Goal: Task Accomplishment & Management: Manage account settings

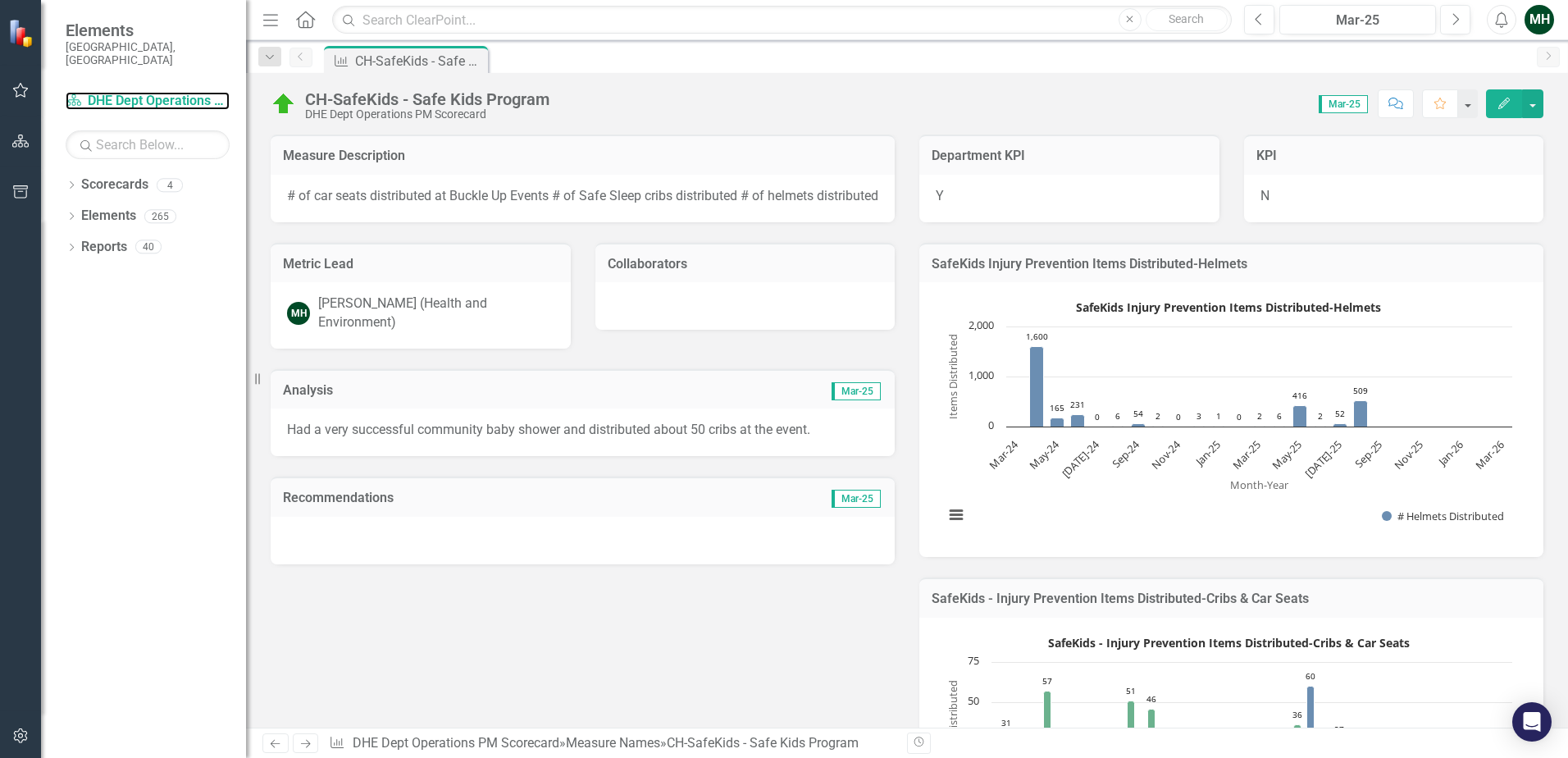
click at [151, 92] on link "Scorecard DHE Dept Operations PM Scorecard" at bounding box center [148, 100] width 164 height 19
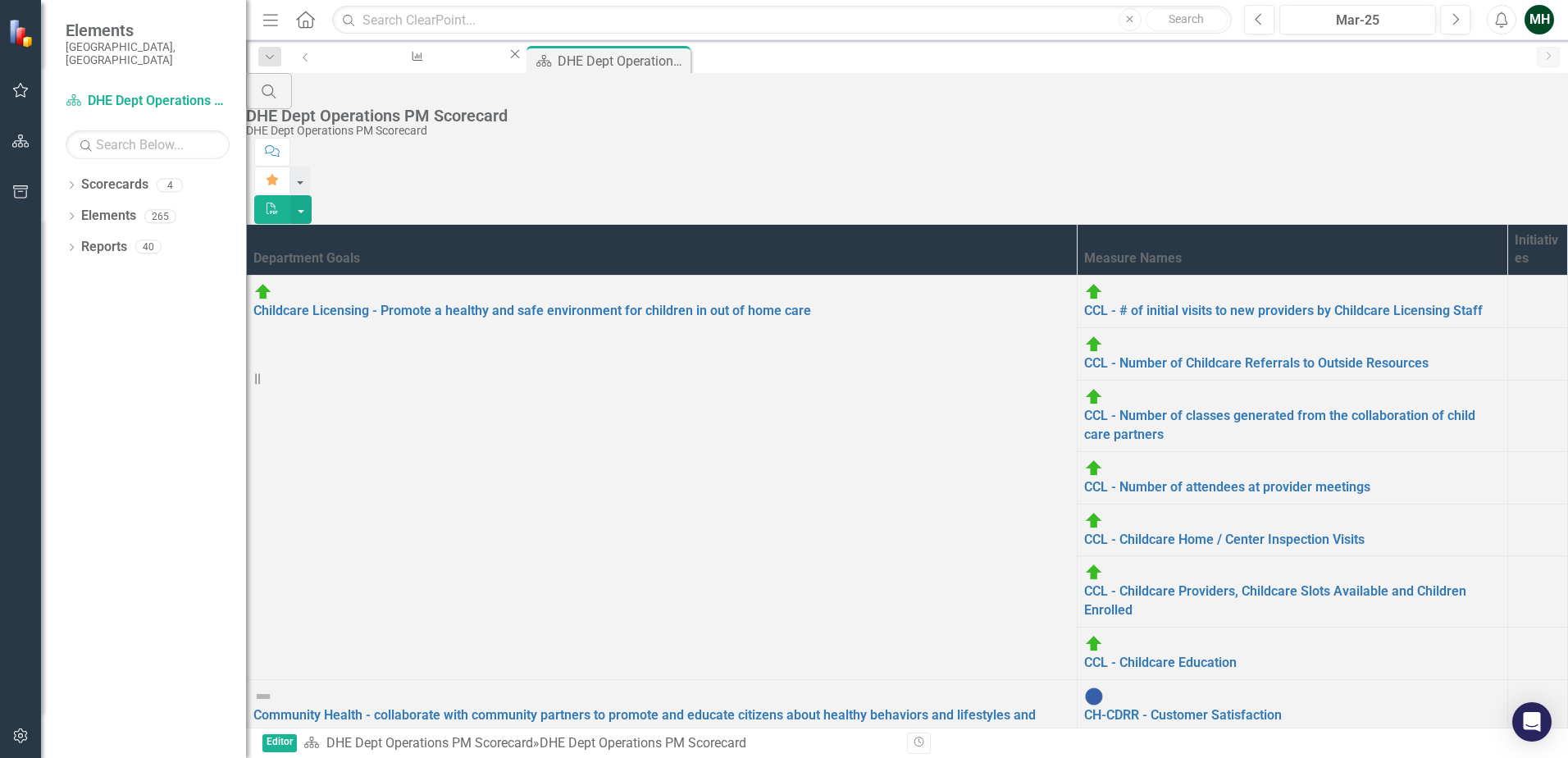
scroll to position [351, 0]
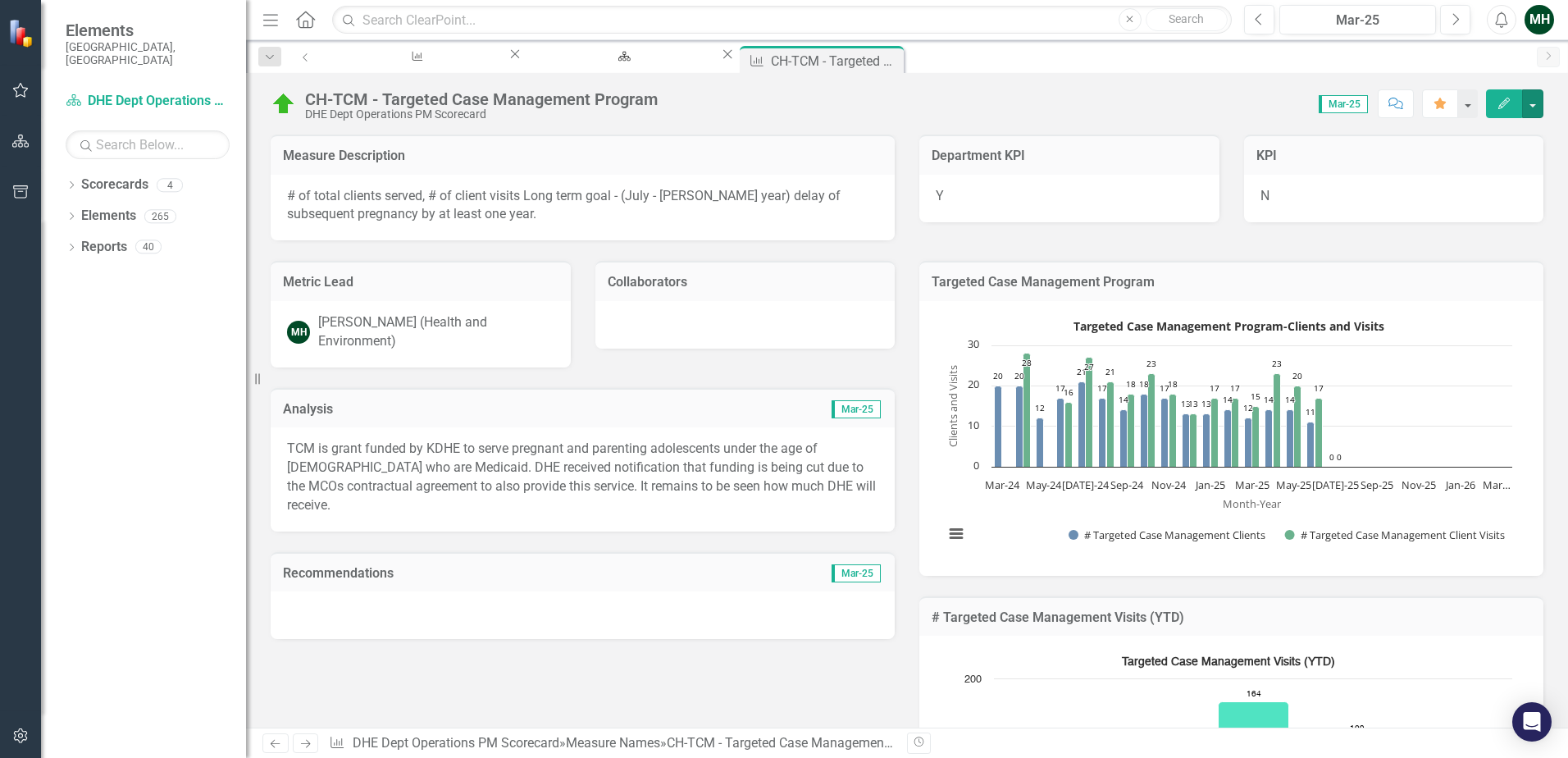
click at [1534, 101] on button "button" at bounding box center [1534, 103] width 22 height 29
click at [1168, 95] on div "Score: 0.00 Mar-25 Completed Comment Favorite Edit" at bounding box center [1105, 103] width 878 height 28
click at [1536, 104] on button "button" at bounding box center [1534, 103] width 22 height 29
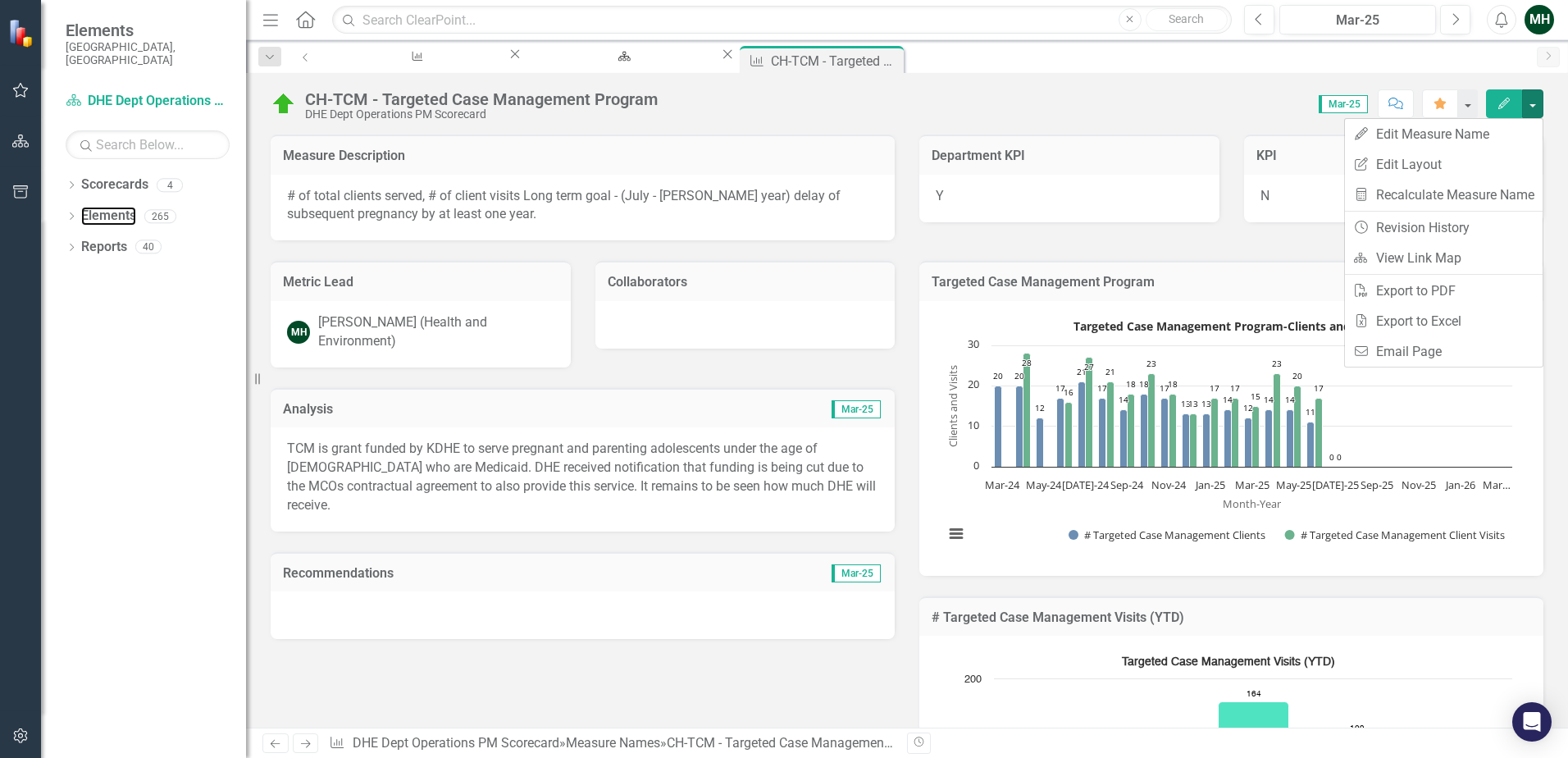
click at [97, 207] on link "Elements" at bounding box center [108, 216] width 55 height 19
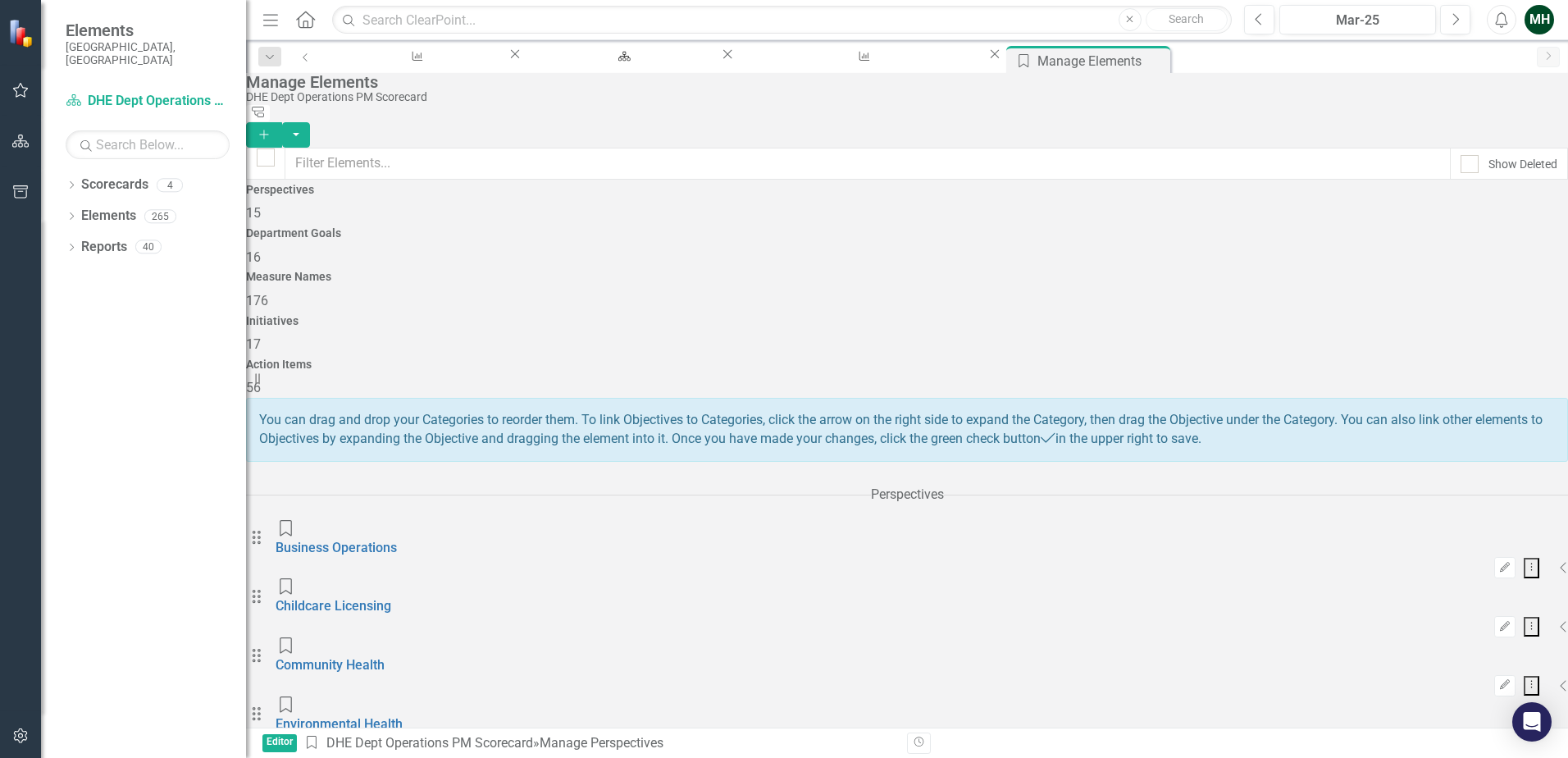
click at [1560, 679] on icon "Collapse" at bounding box center [1564, 685] width 8 height 13
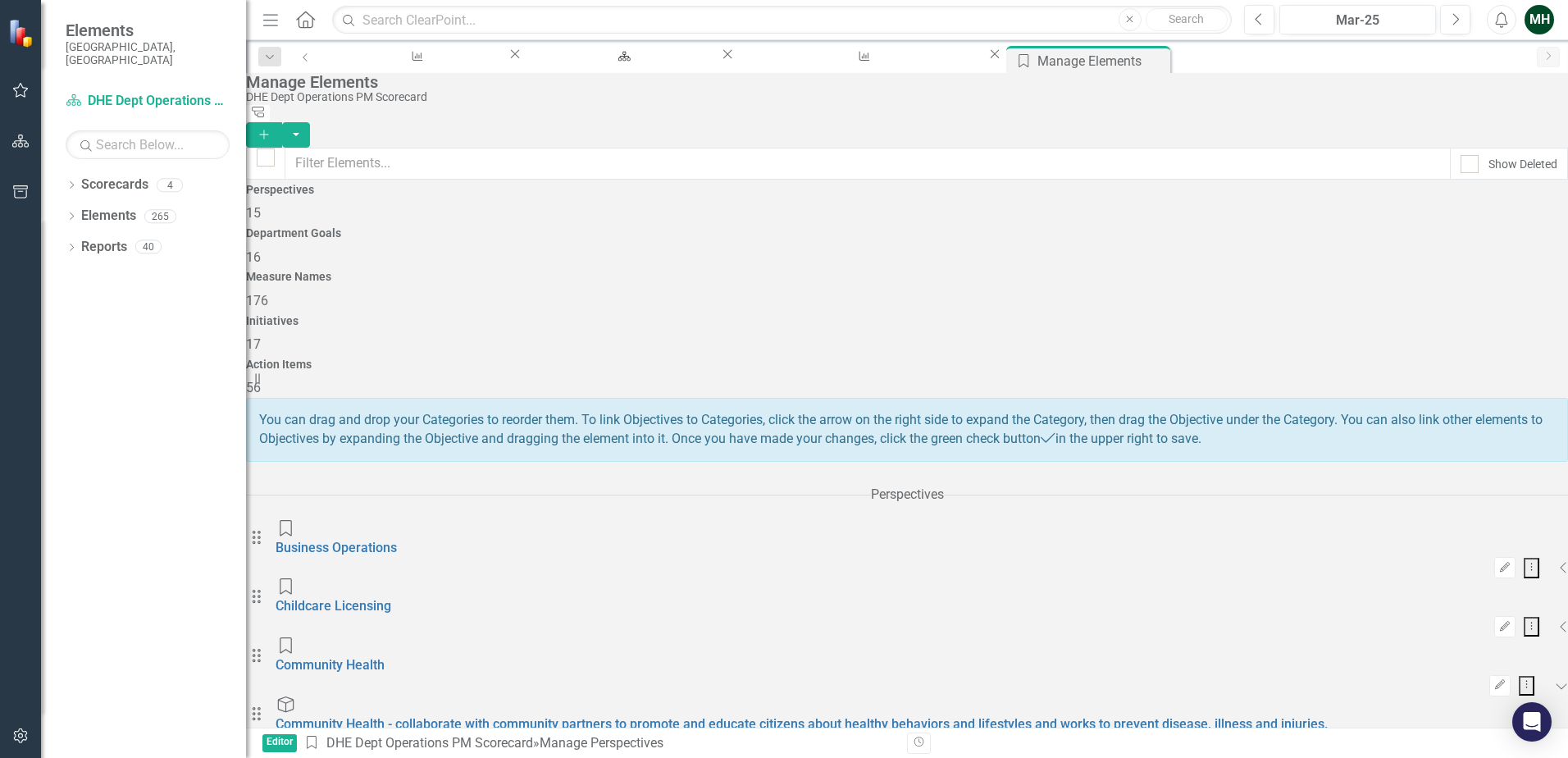
click at [272, 129] on icon "Add" at bounding box center [264, 135] width 15 height 12
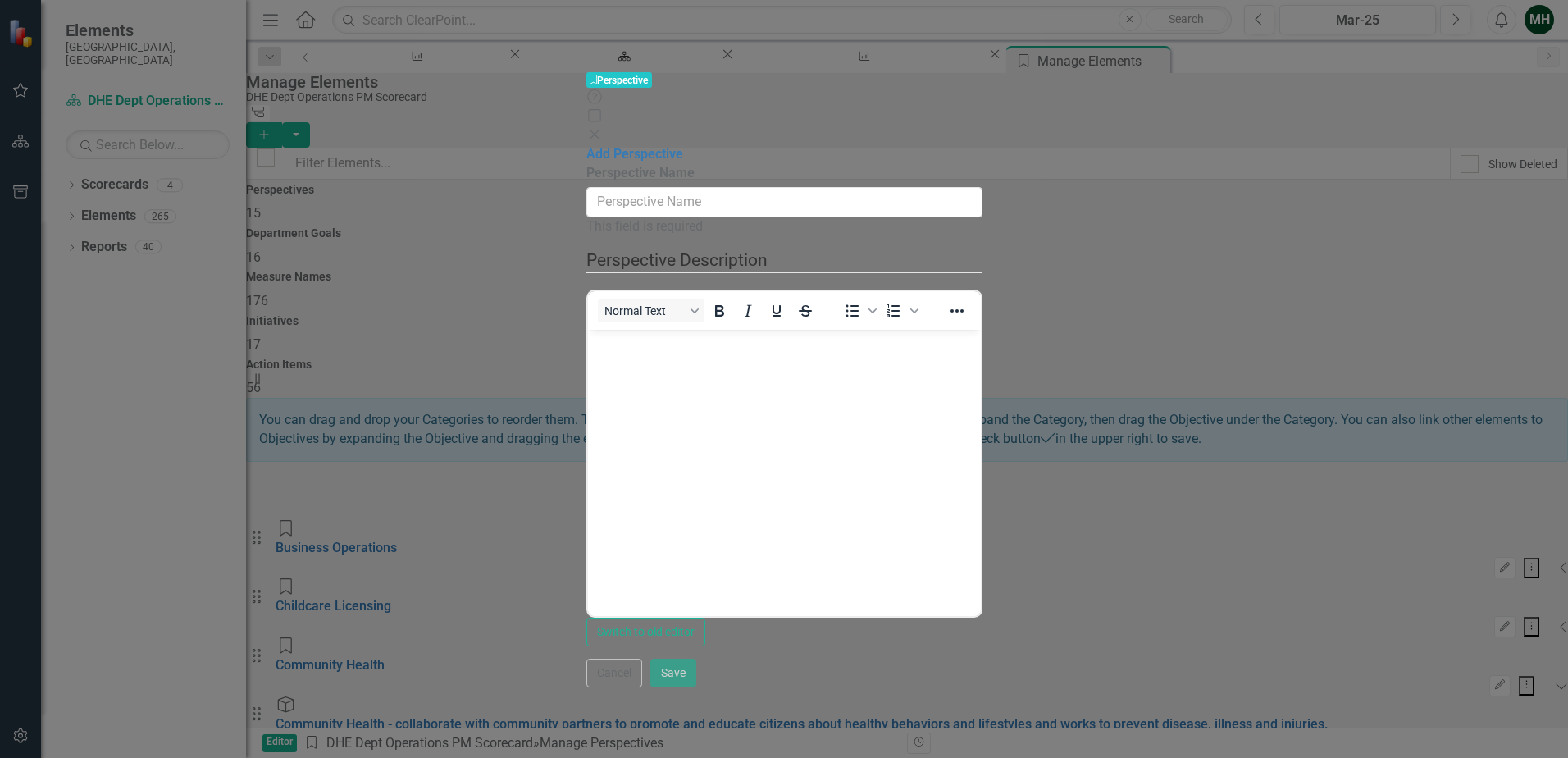
click at [602, 128] on icon "Close" at bounding box center [595, 134] width 17 height 13
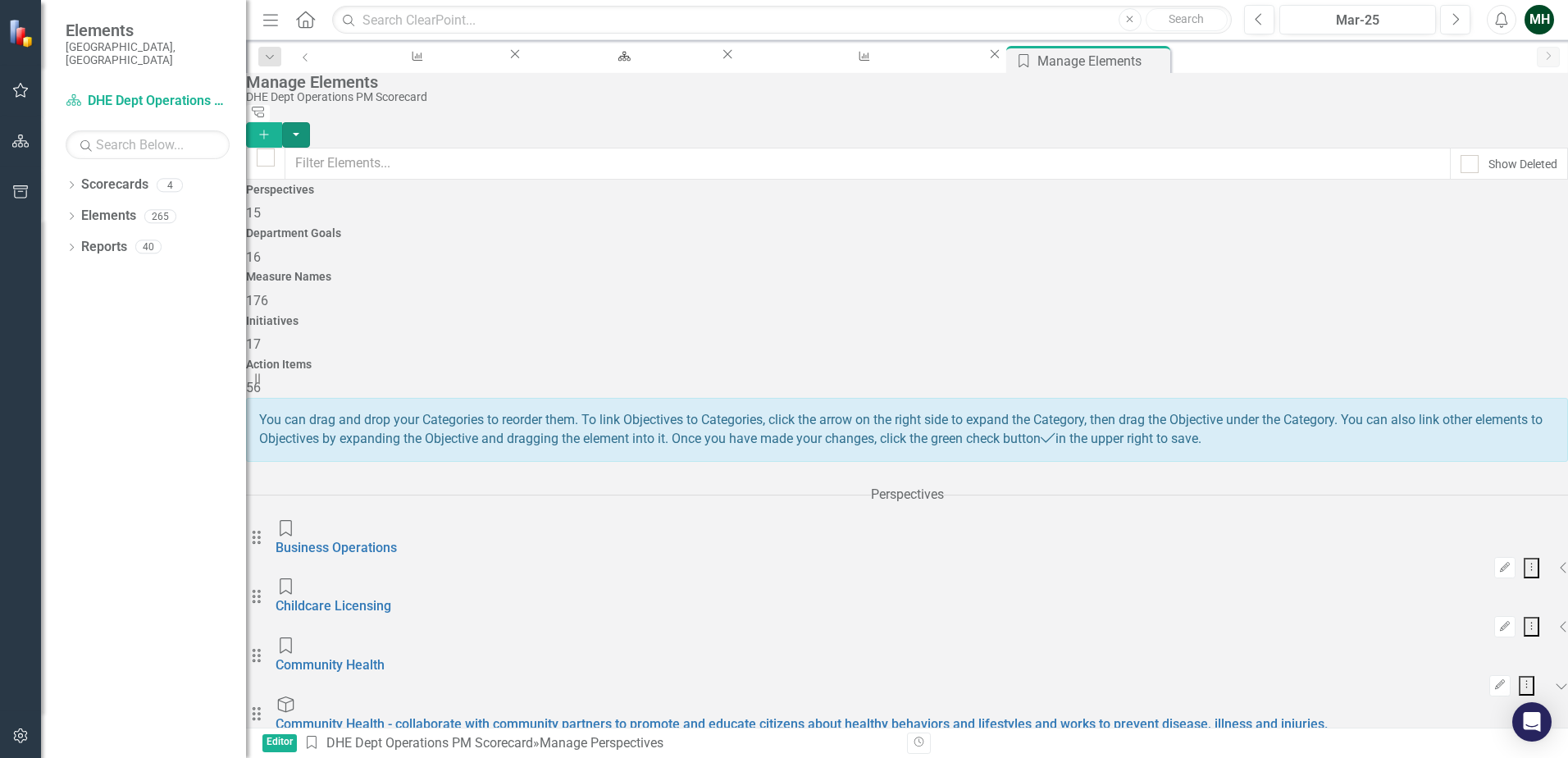
click at [310, 122] on button "button" at bounding box center [296, 135] width 28 height 26
click at [72, 214] on icon "Dropdown" at bounding box center [72, 218] width 12 height 9
click at [61, 276] on icon "Dropdown" at bounding box center [55, 280] width 12 height 9
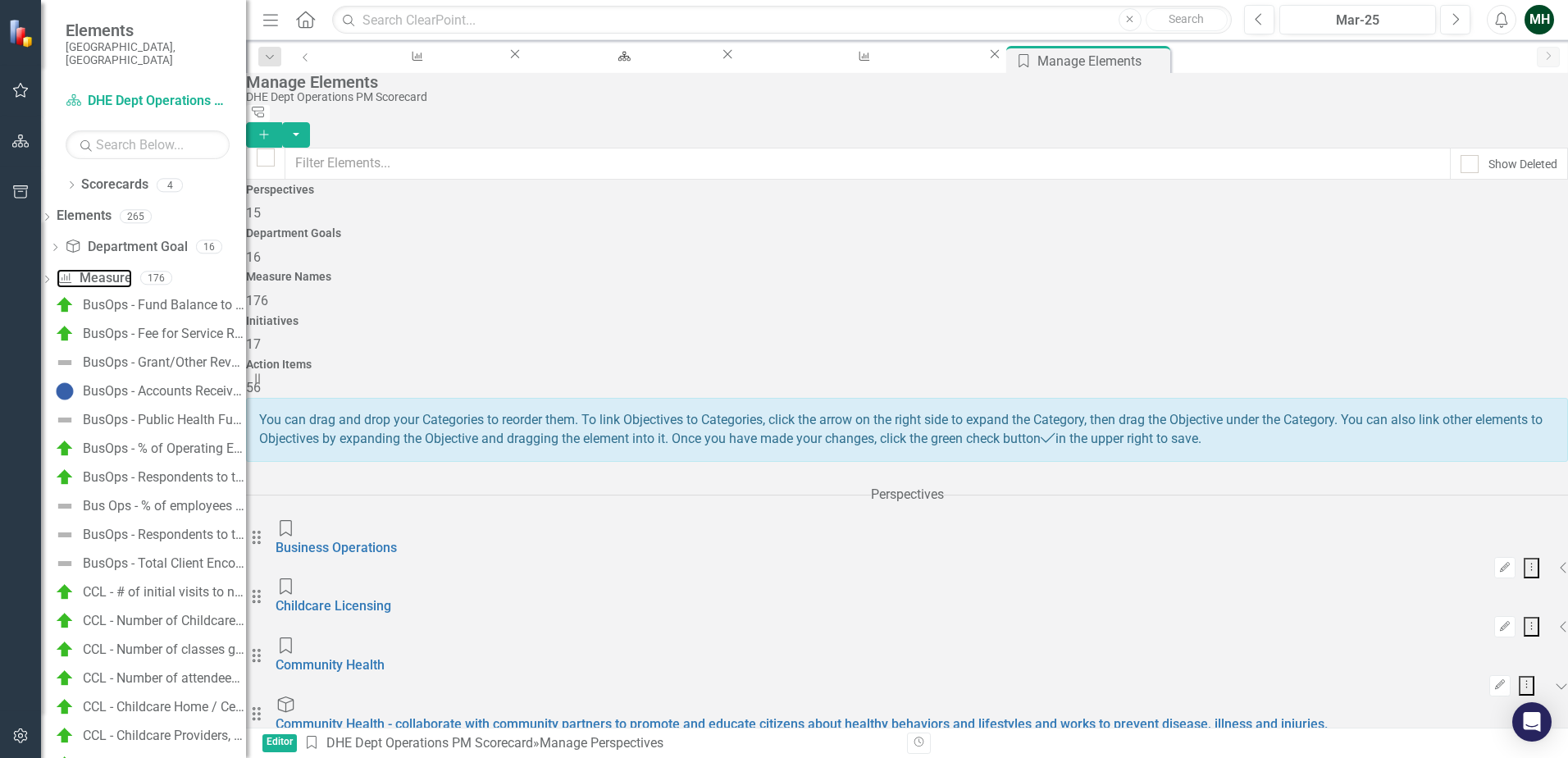
click at [131, 269] on link "Measure Name Measure" at bounding box center [94, 278] width 75 height 19
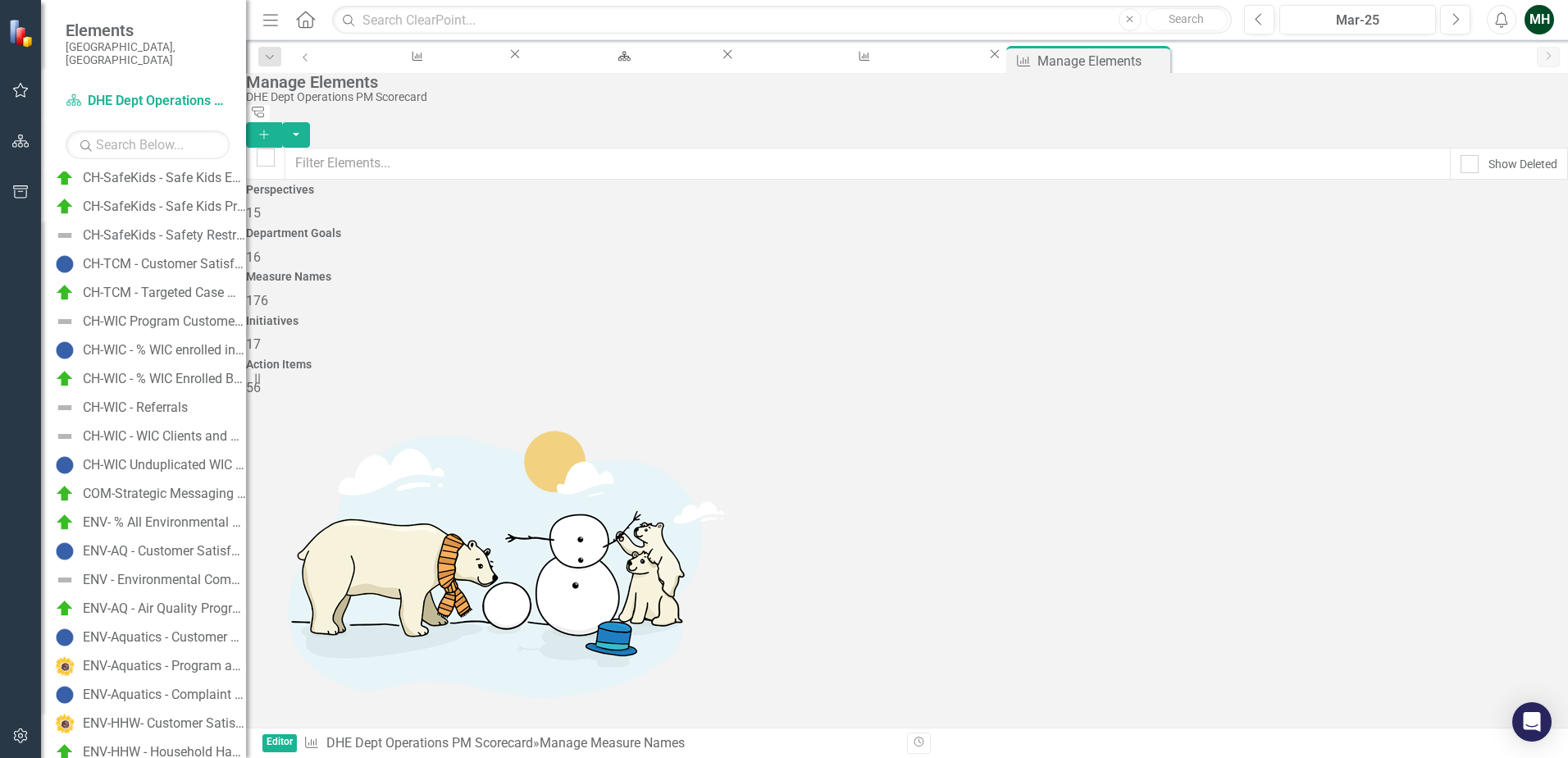
scroll to position [820, 0]
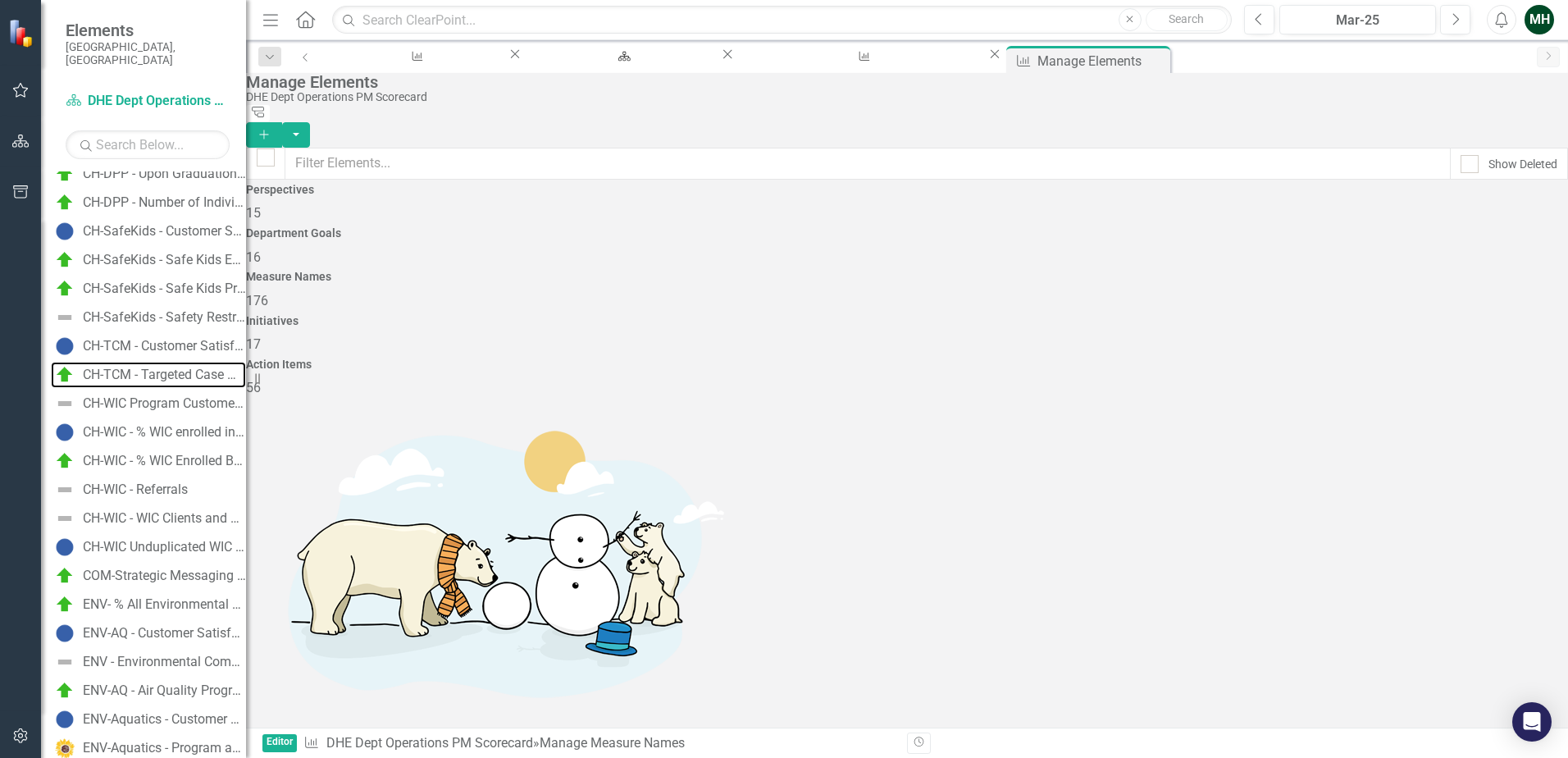
click at [156, 367] on div "CH-TCM - Targeted Case Management Program" at bounding box center [164, 374] width 163 height 15
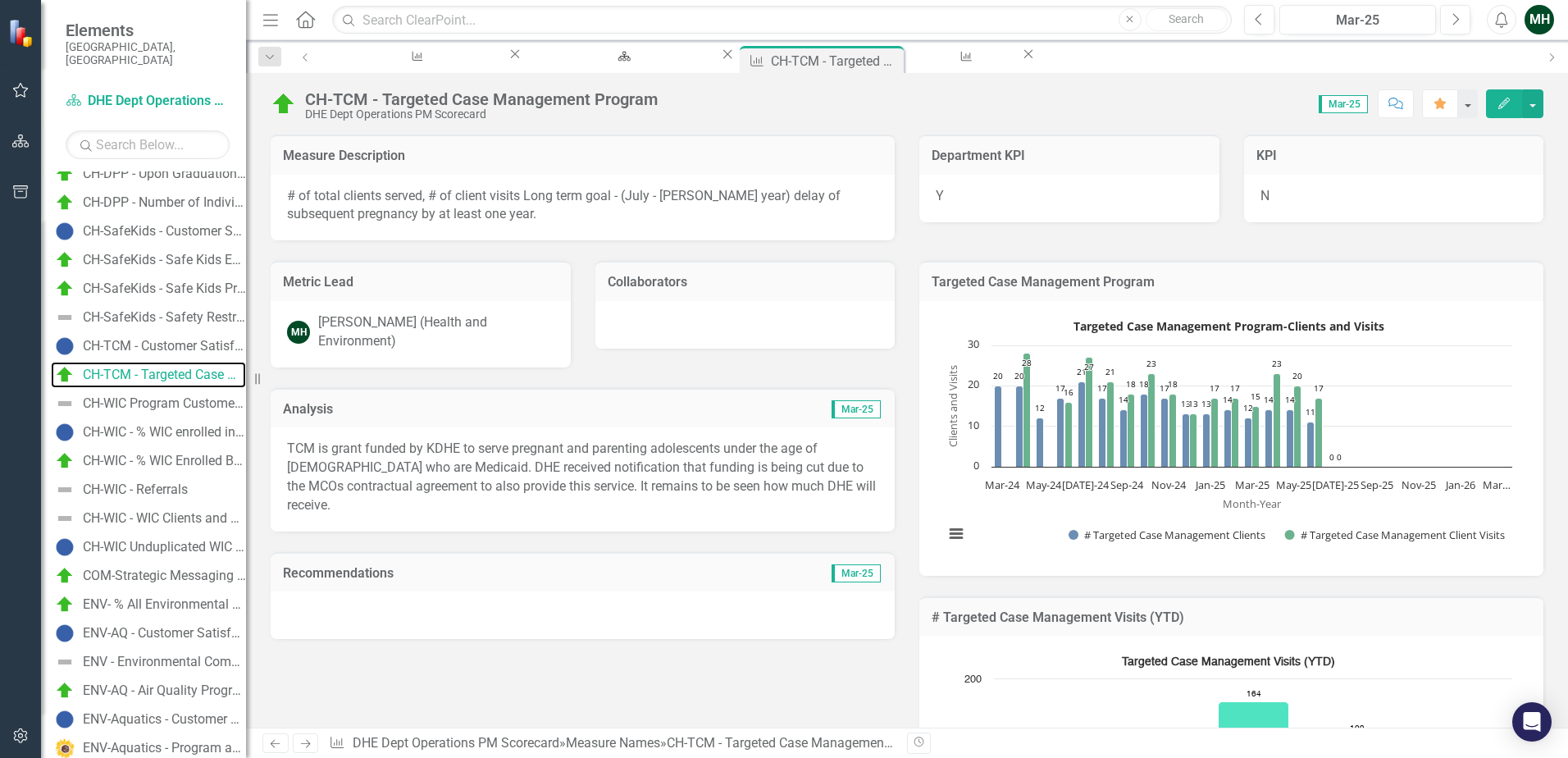
scroll to position [436, 0]
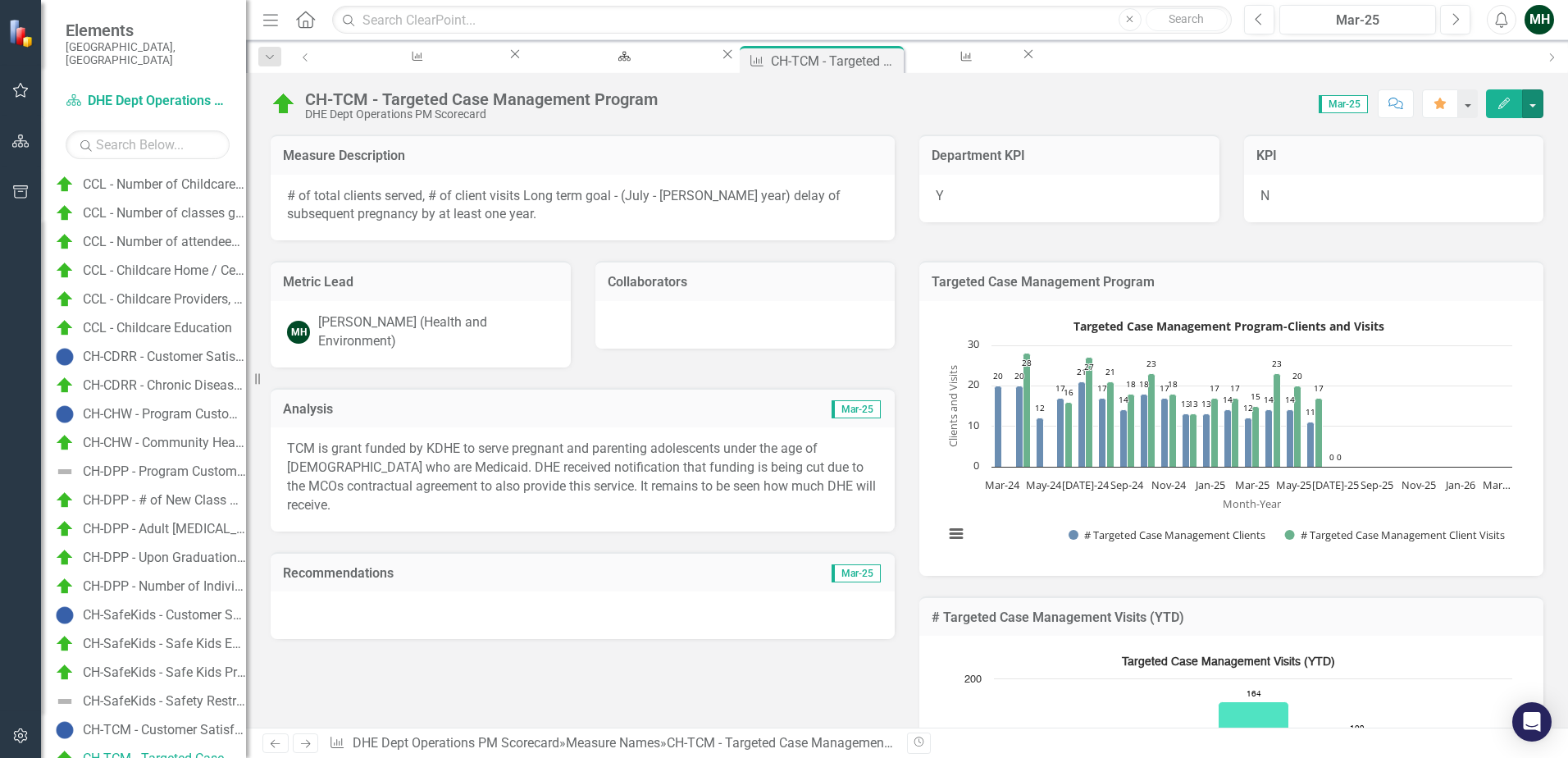
click at [1530, 102] on button "button" at bounding box center [1534, 103] width 22 height 29
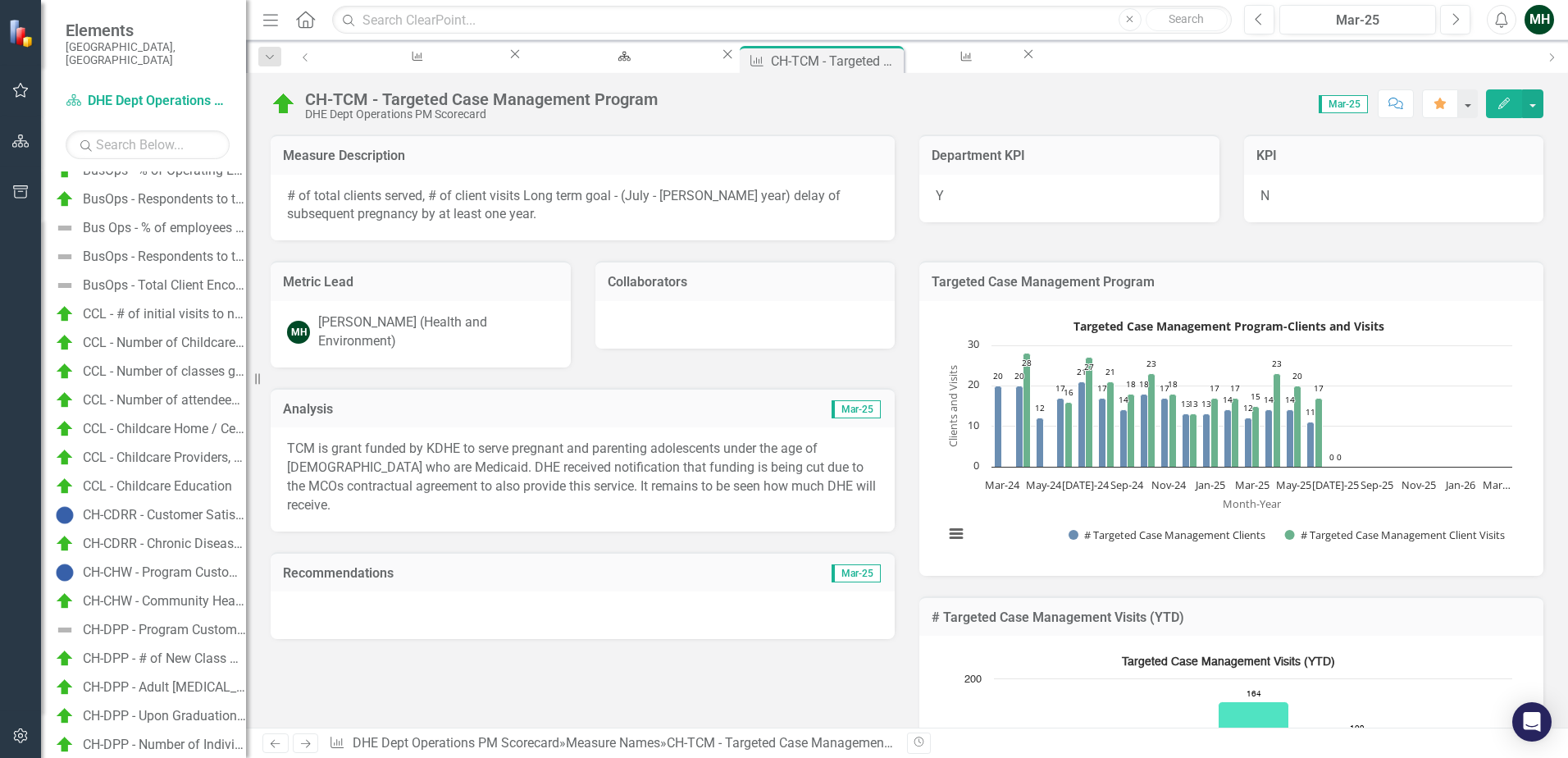
scroll to position [354, 0]
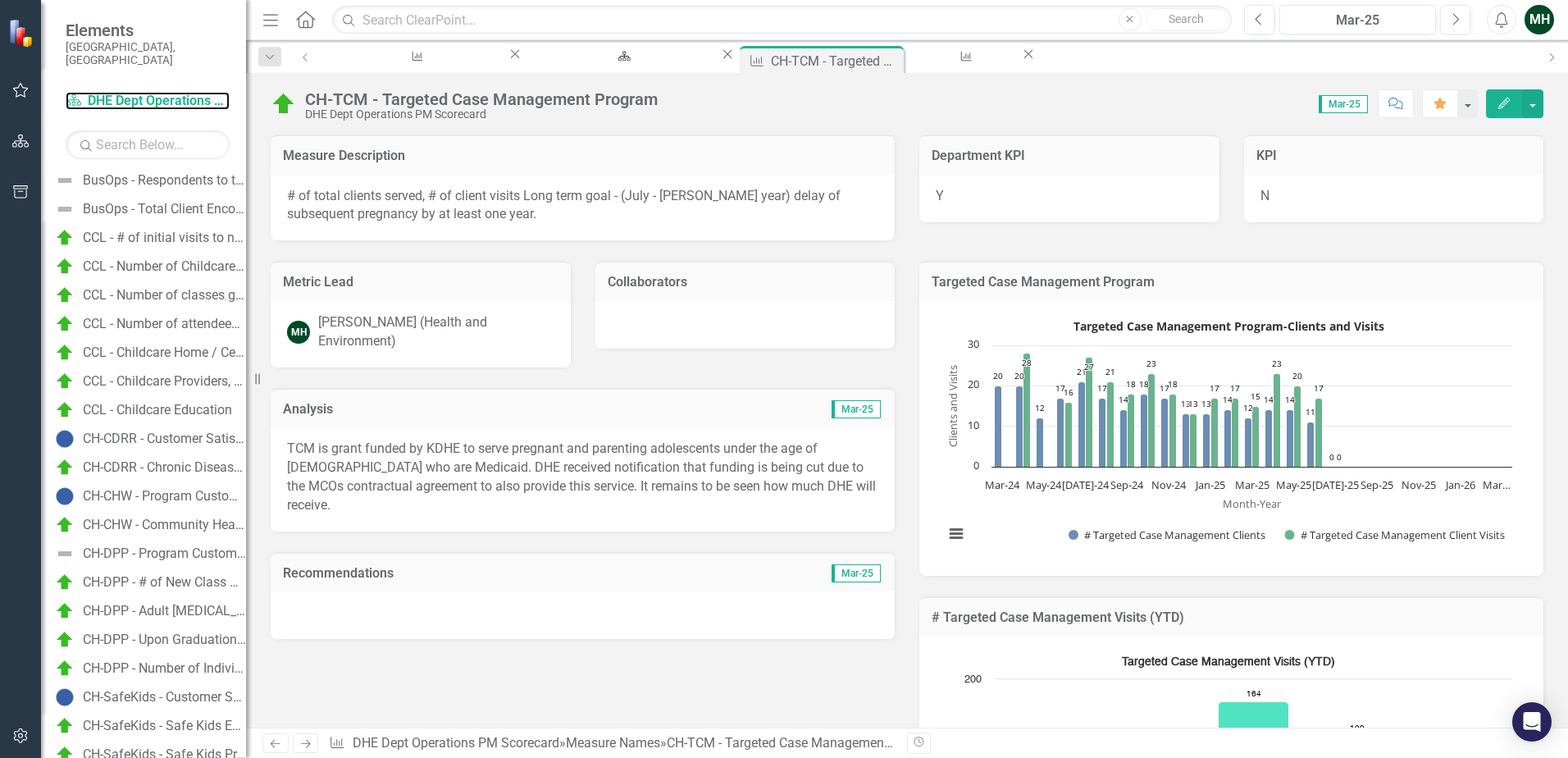
click at [117, 92] on link "Scorecard DHE Dept Operations PM Scorecard" at bounding box center [148, 100] width 164 height 19
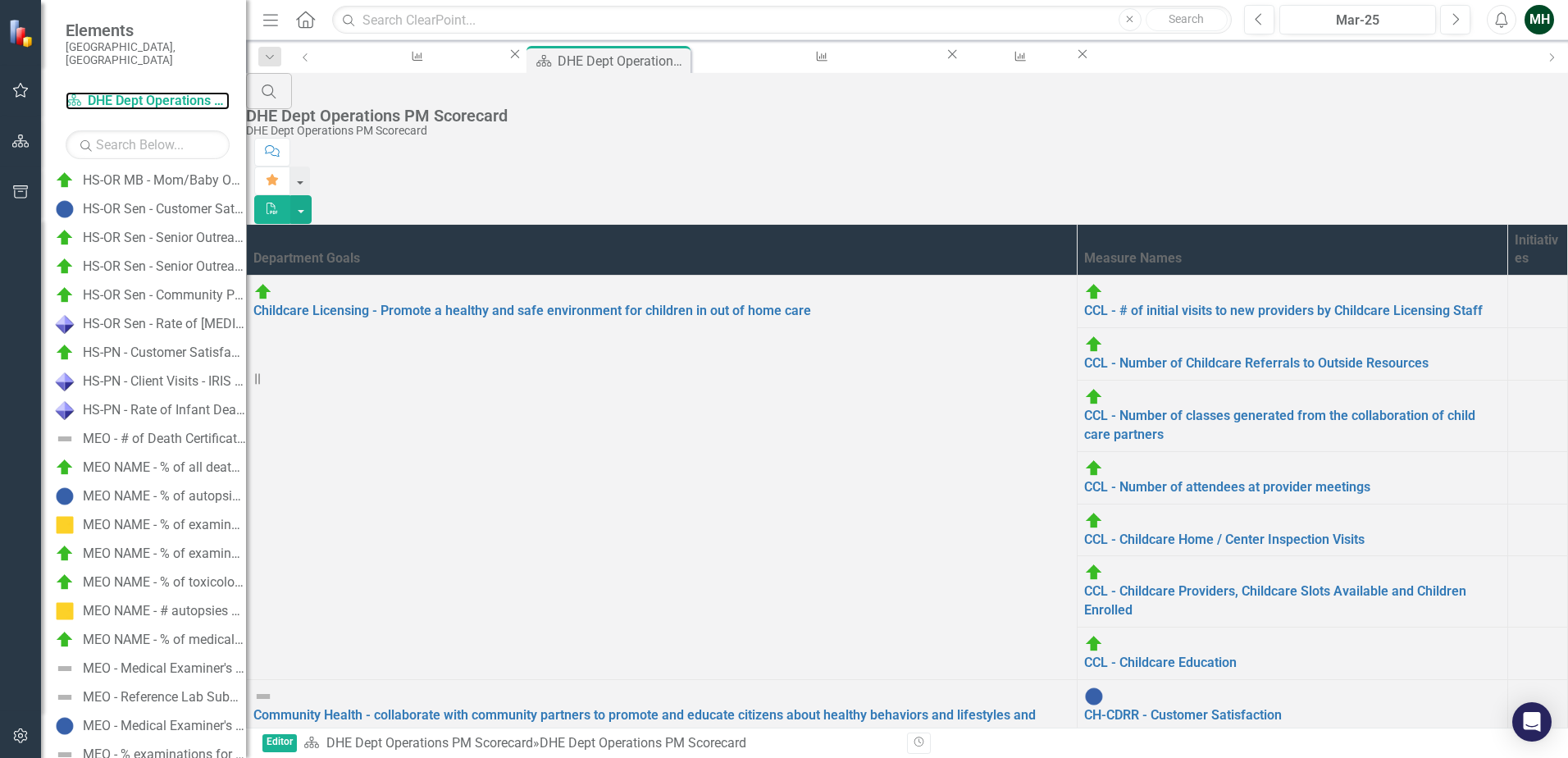
scroll to position [3143, 0]
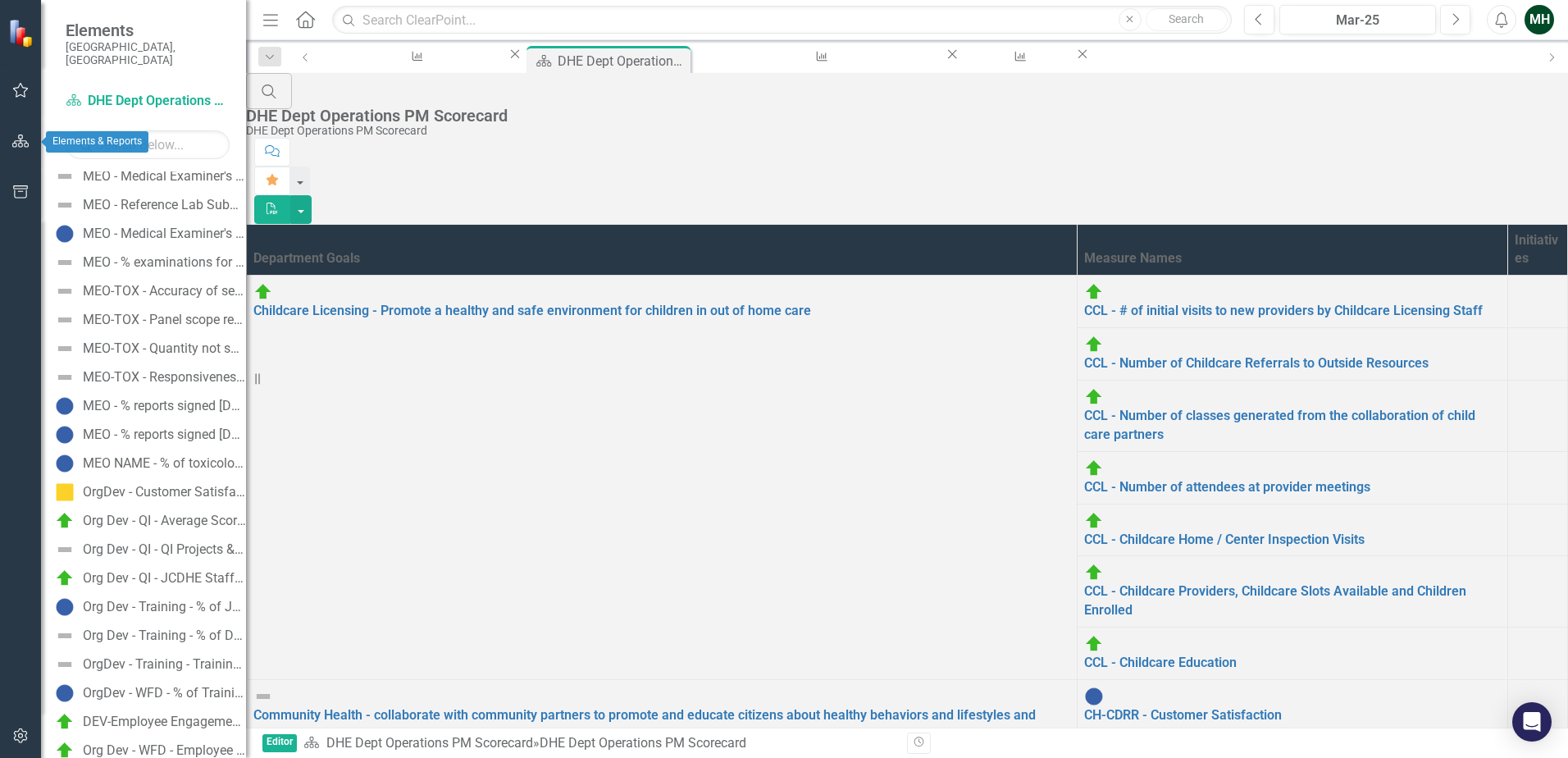
click at [16, 146] on icon "button" at bounding box center [20, 141] width 17 height 13
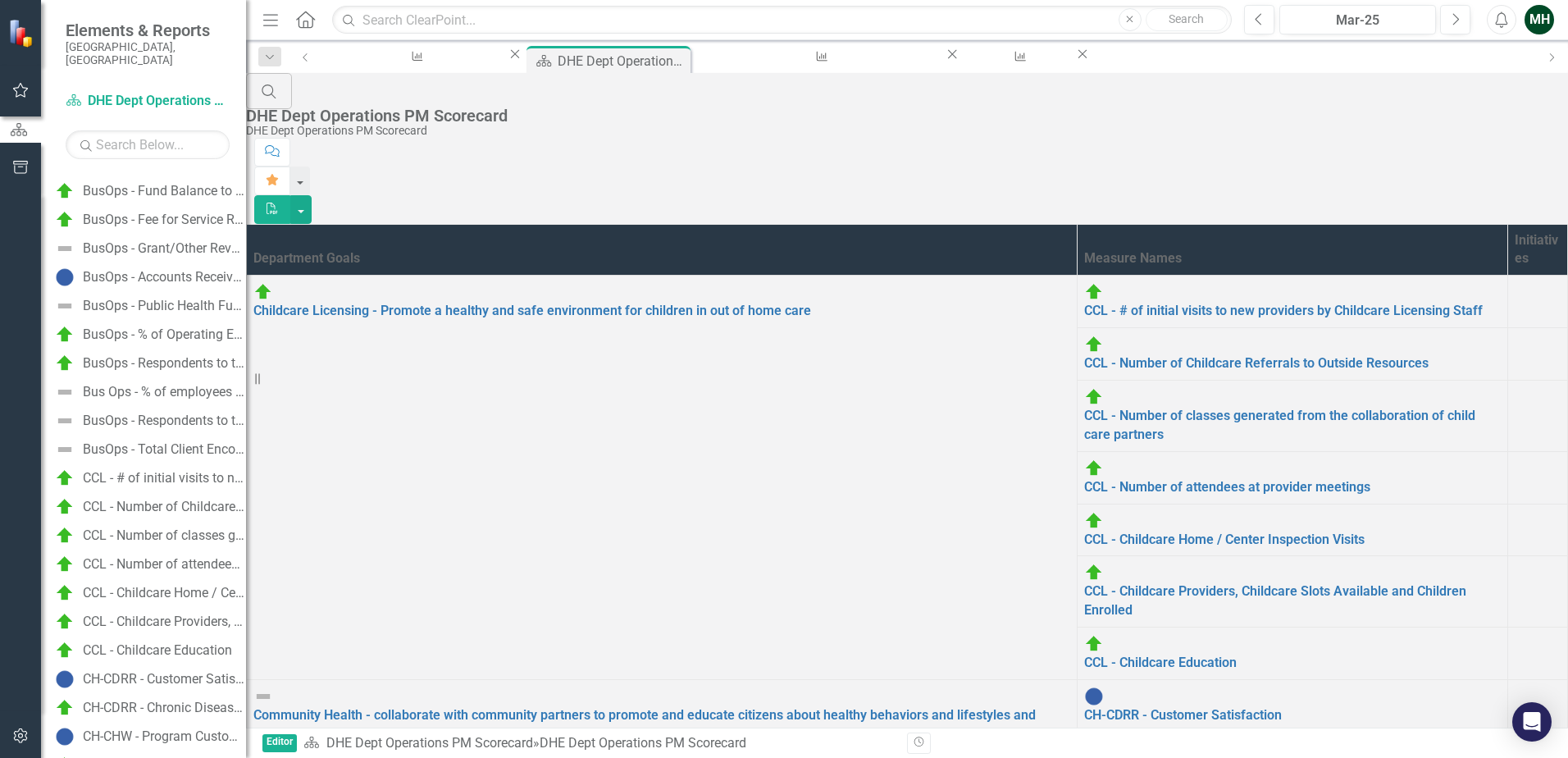
scroll to position [0, 0]
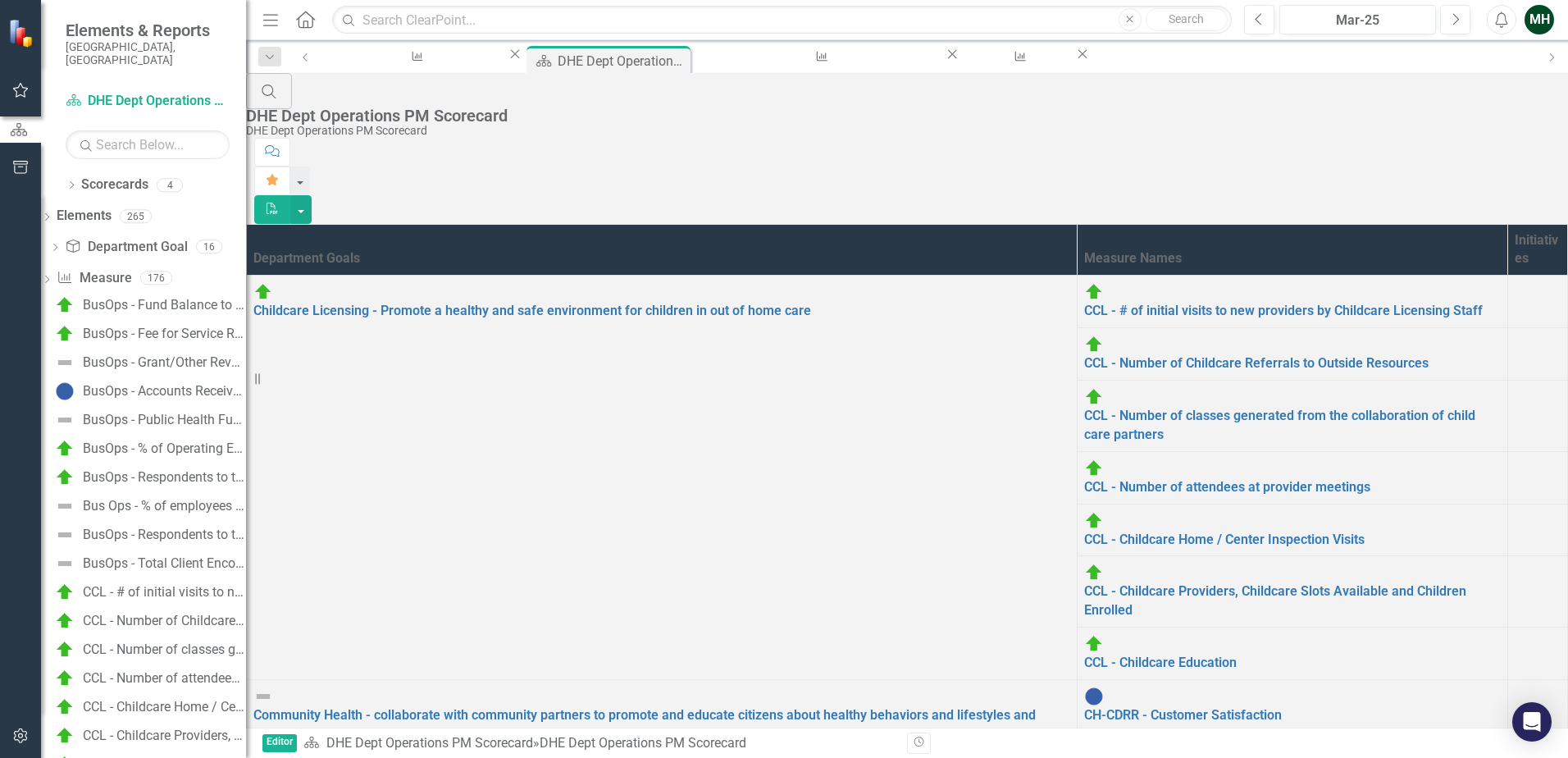
drag, startPoint x: 109, startPoint y: 262, endPoint x: 77, endPoint y: 263, distance: 32.0
click at [52, 277] on icon "Dropdown" at bounding box center [47, 281] width 12 height 9
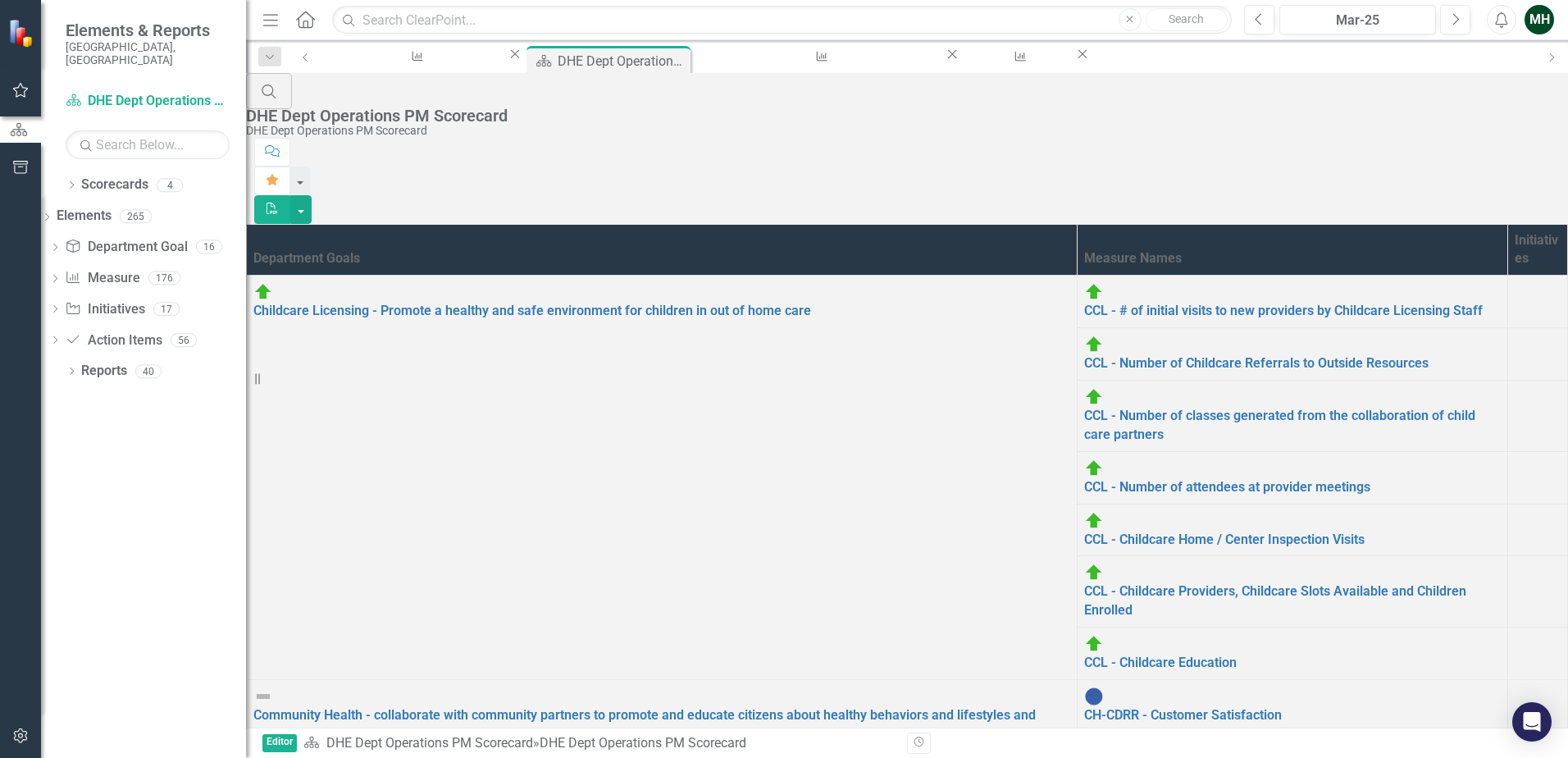
click at [61, 306] on icon "Dropdown" at bounding box center [55, 310] width 12 height 9
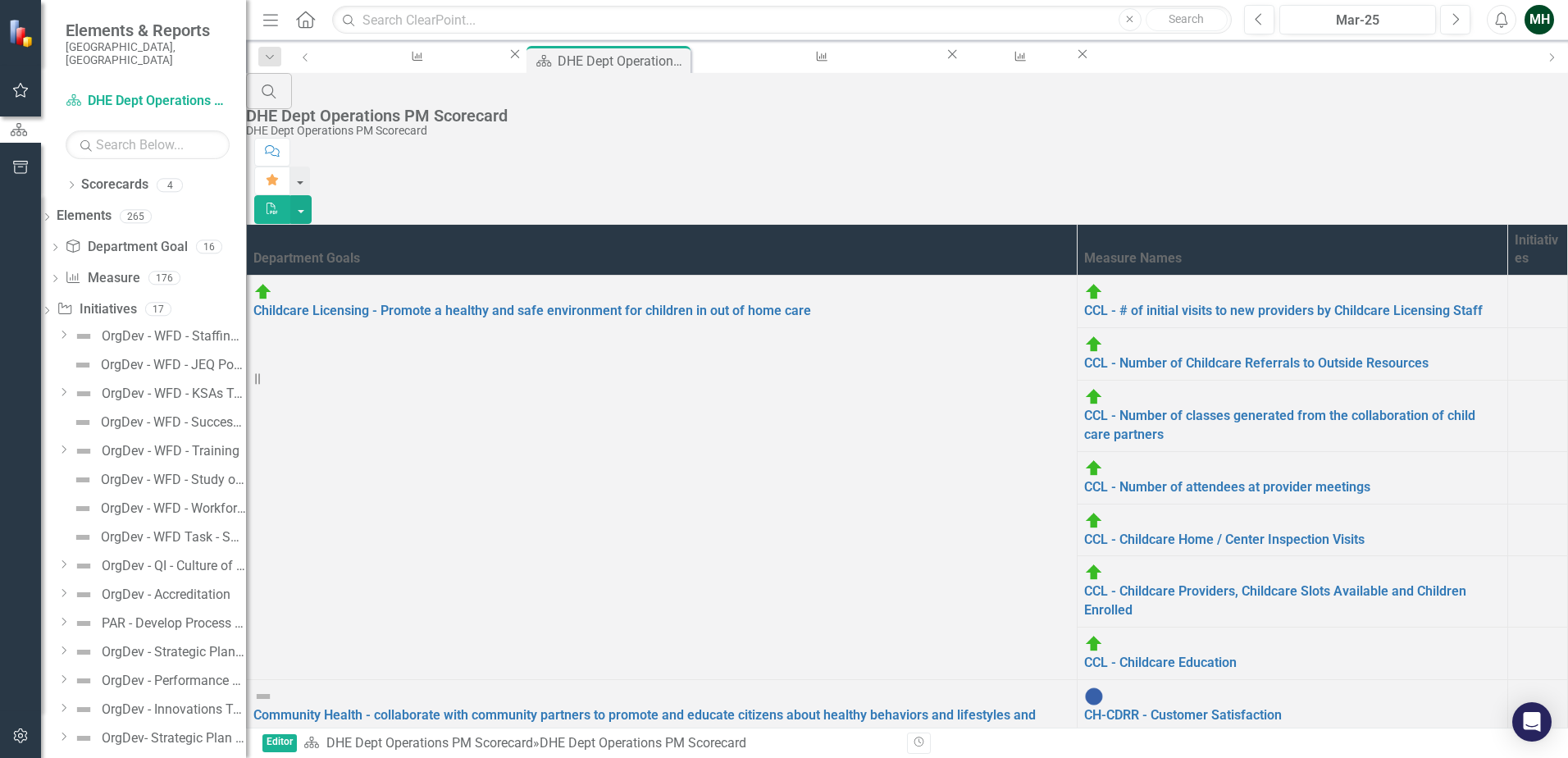
click at [61, 276] on icon "Dropdown" at bounding box center [55, 280] width 12 height 9
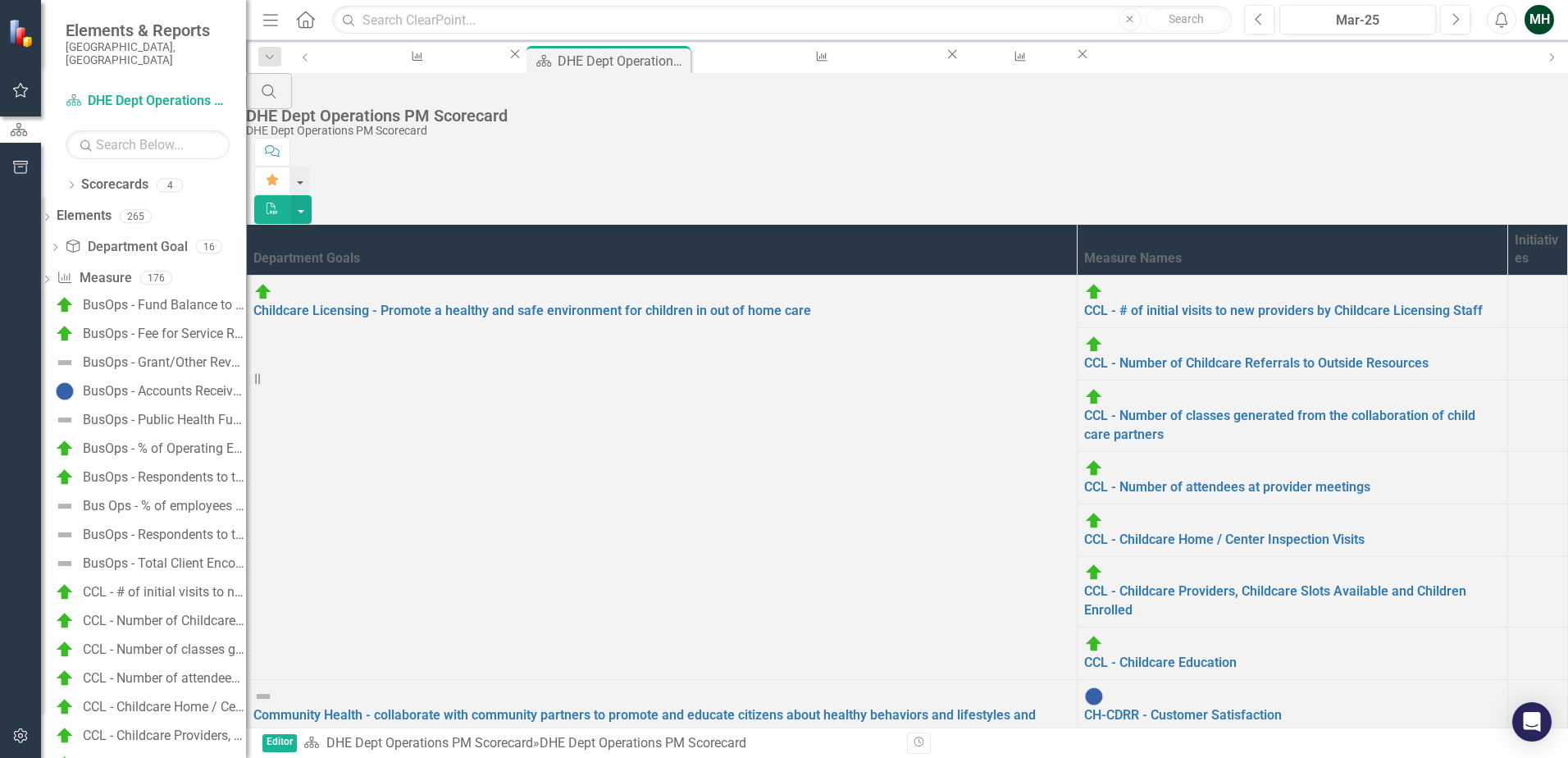
scroll to position [348, 0]
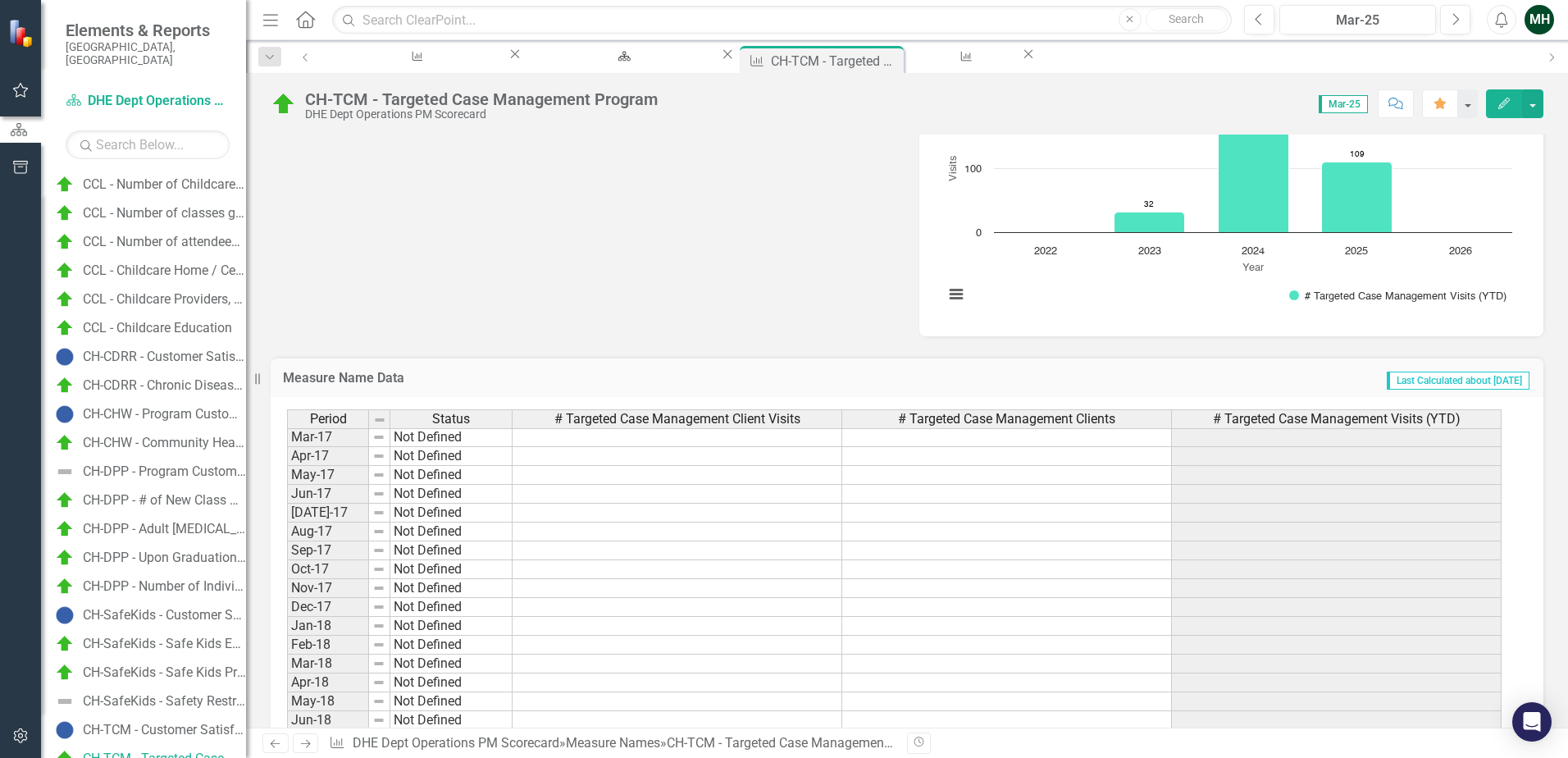
scroll to position [548, 0]
click at [1529, 100] on button "button" at bounding box center [1534, 103] width 22 height 29
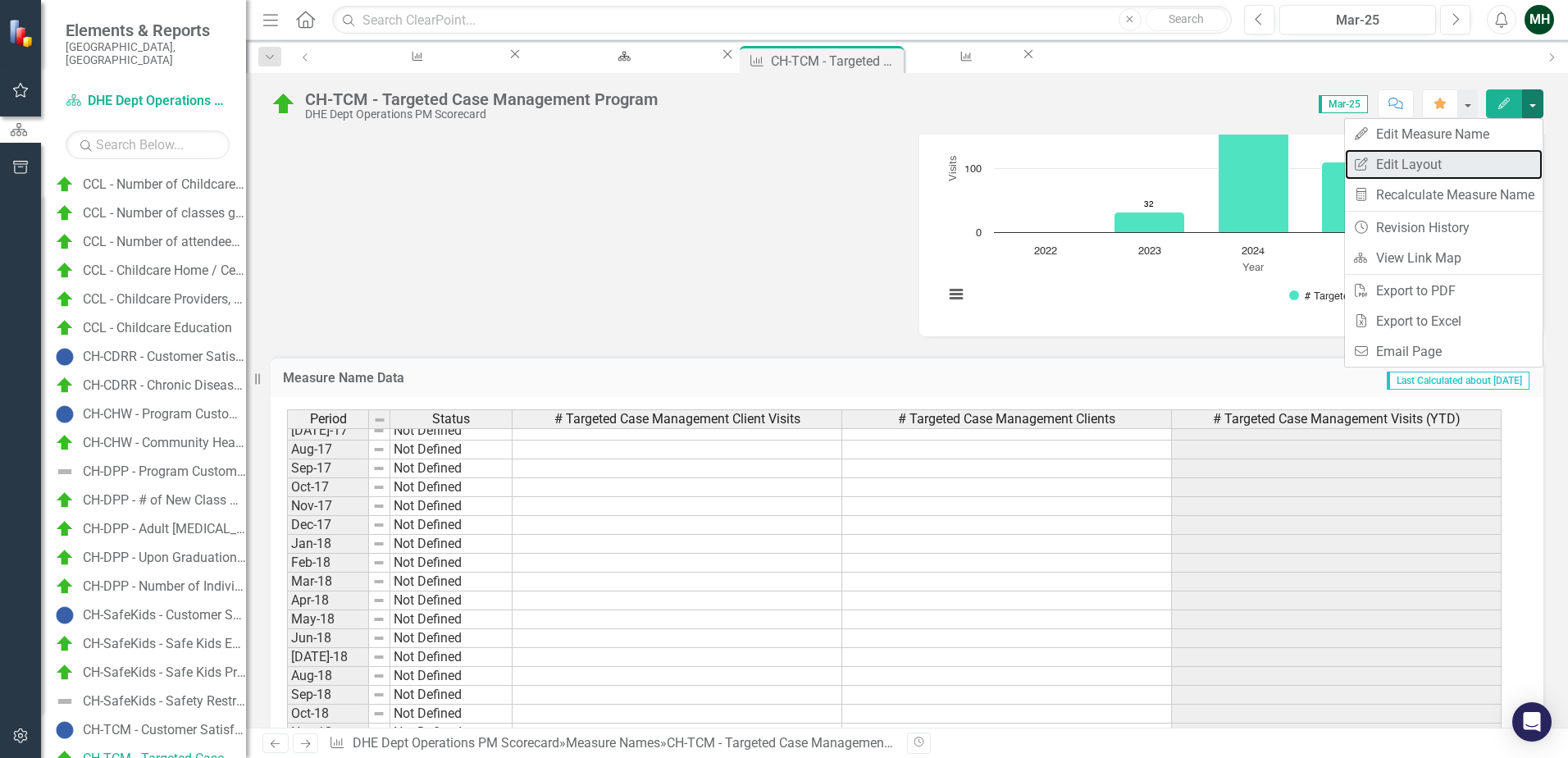
click at [1443, 158] on link "Edit Report Edit Layout" at bounding box center [1444, 164] width 198 height 31
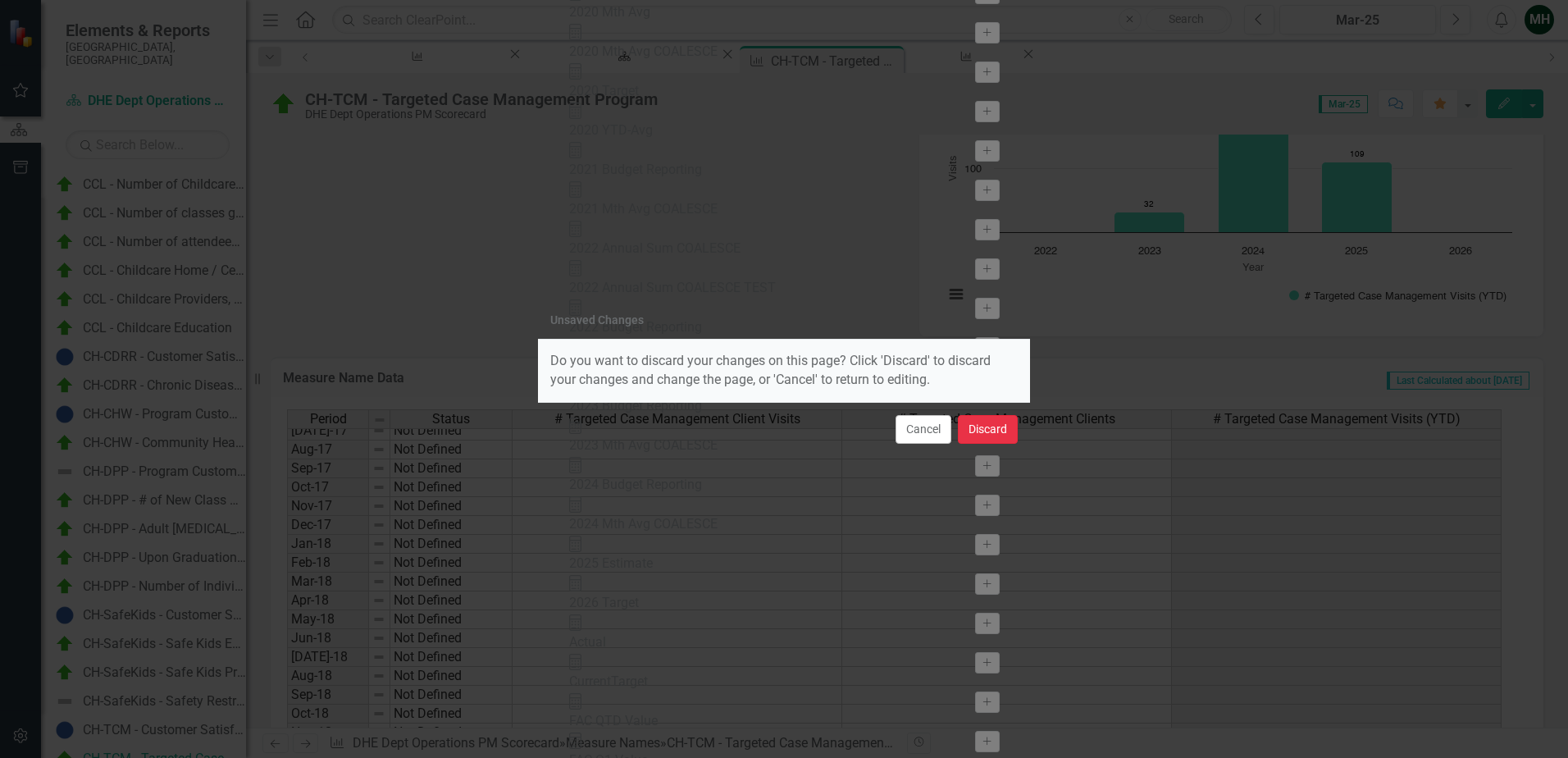
click at [962, 424] on button "Discard" at bounding box center [987, 429] width 60 height 29
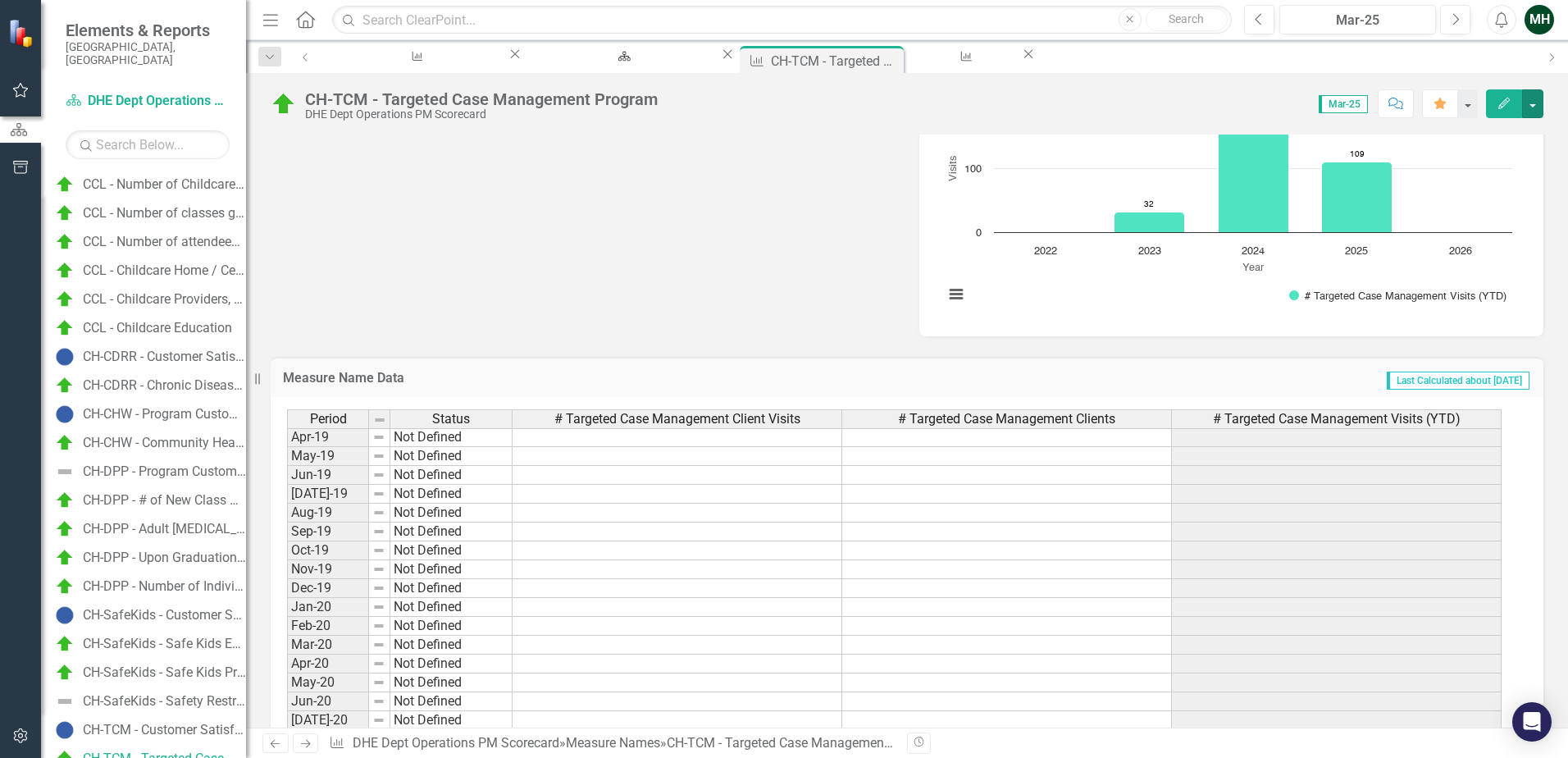
scroll to position [984, 0]
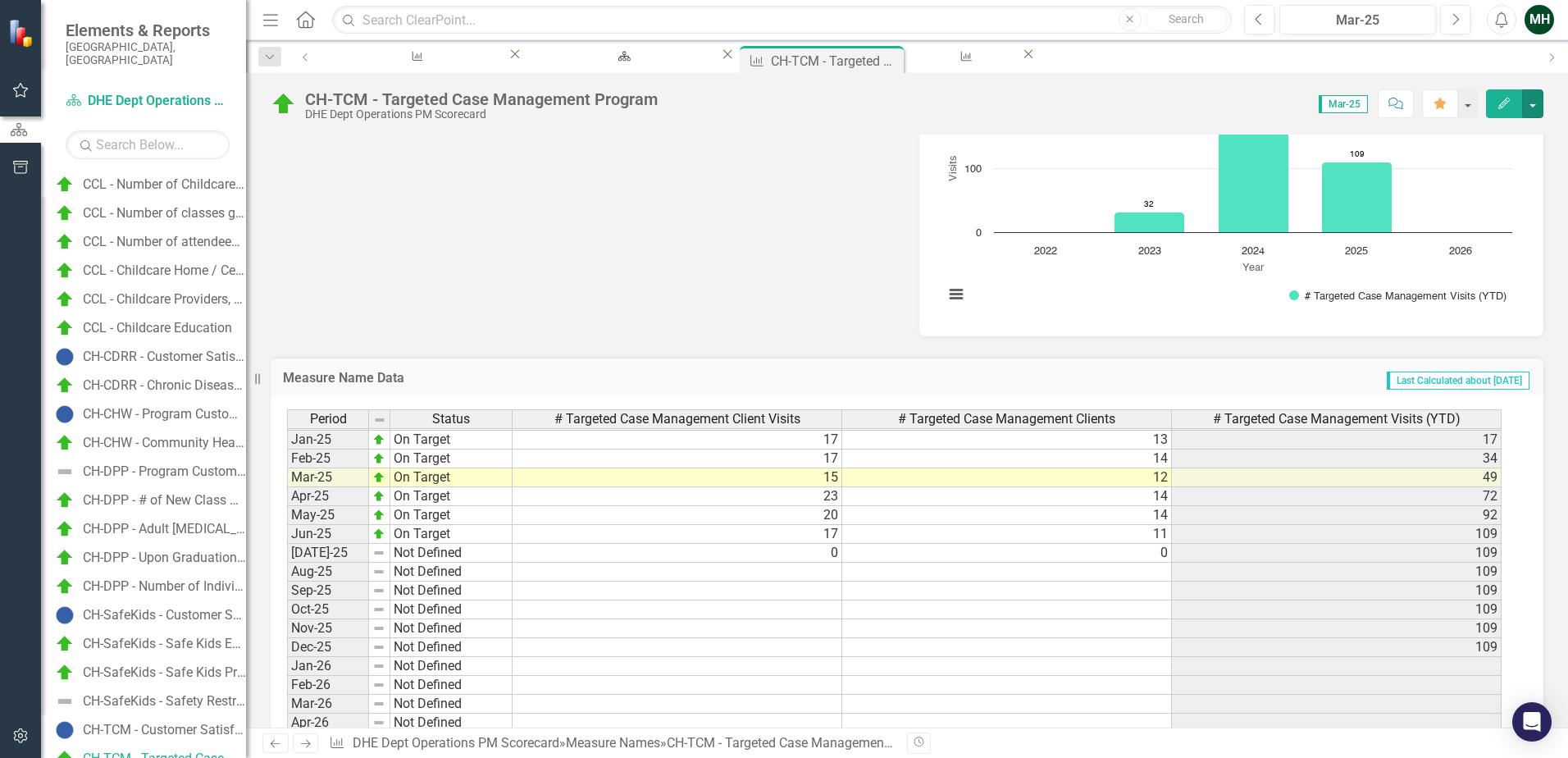
click at [1529, 106] on button "button" at bounding box center [1534, 103] width 22 height 29
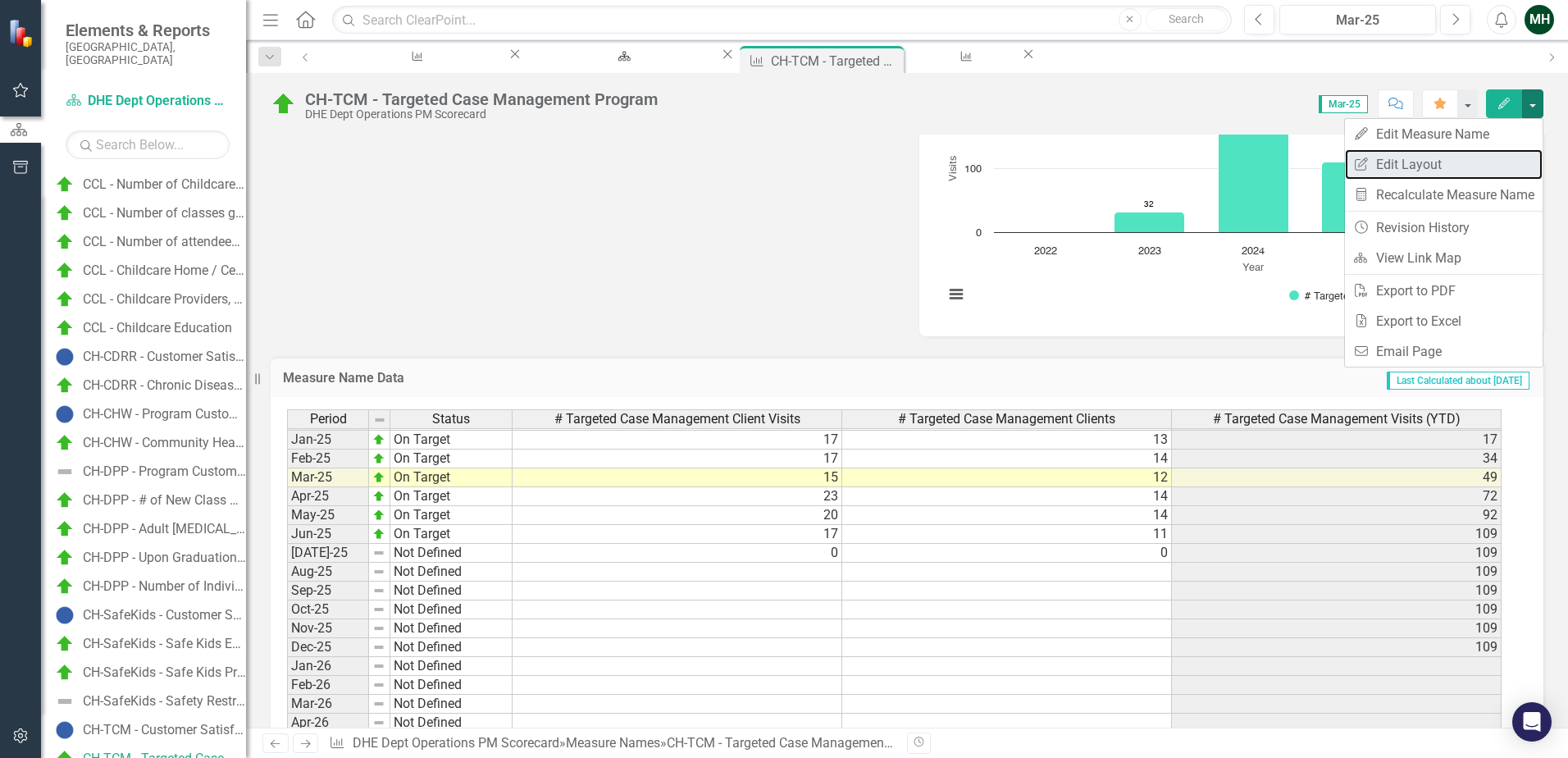
click at [1430, 166] on link "Edit Report Edit Layout" at bounding box center [1444, 164] width 198 height 31
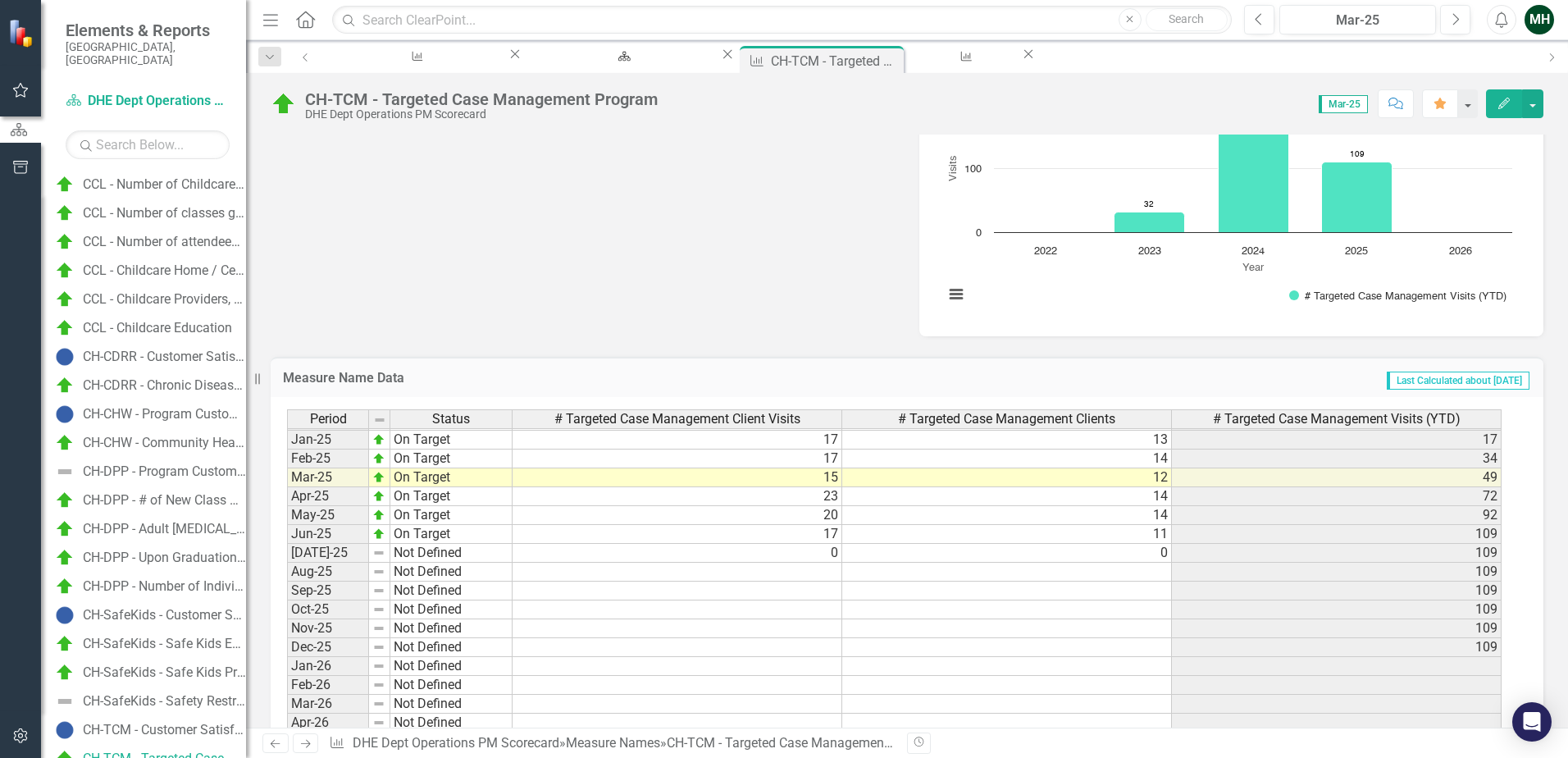
click at [1415, 381] on span "Last Calculated about [DATE]" at bounding box center [1458, 380] width 143 height 18
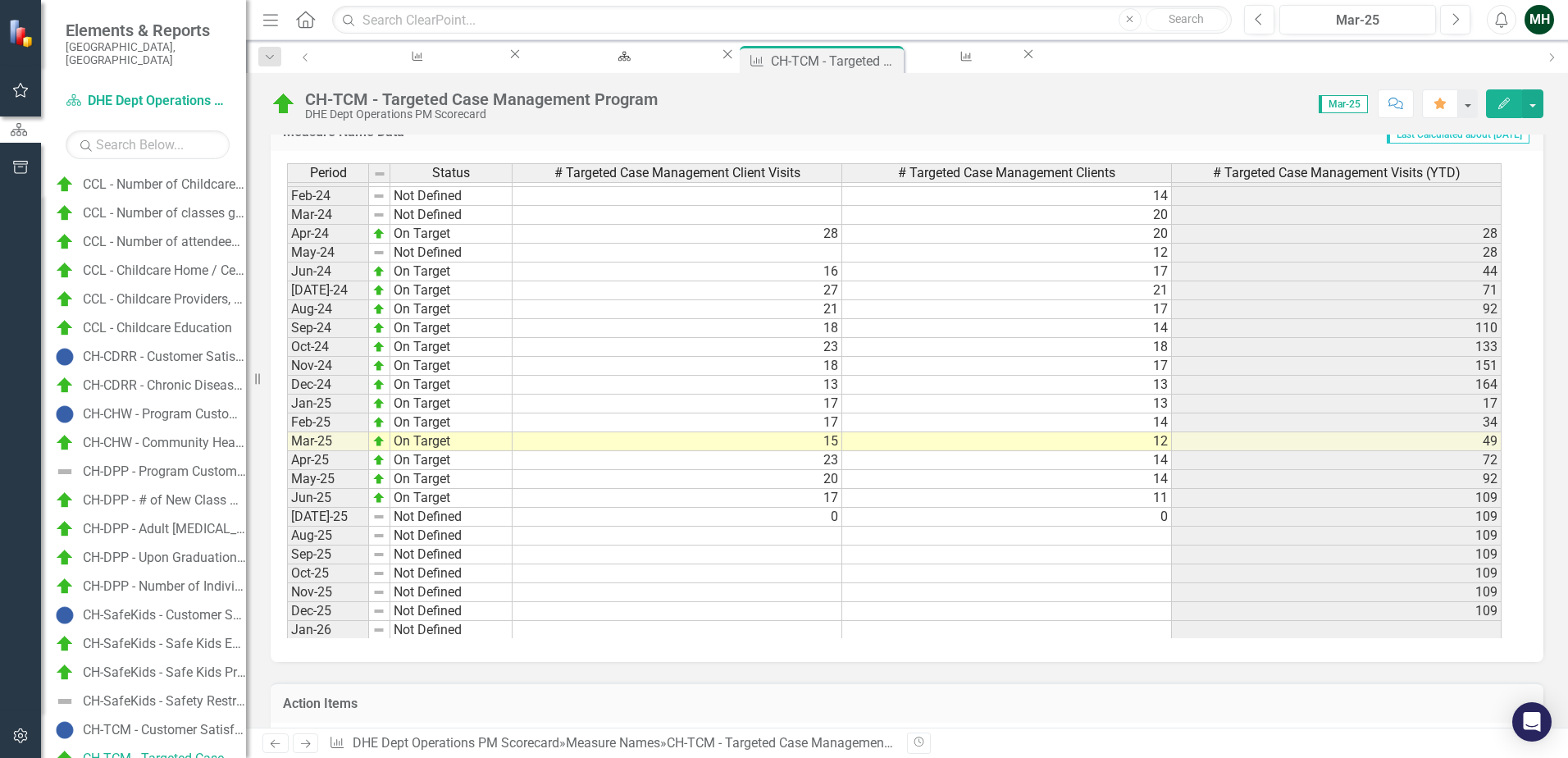
scroll to position [2099, 0]
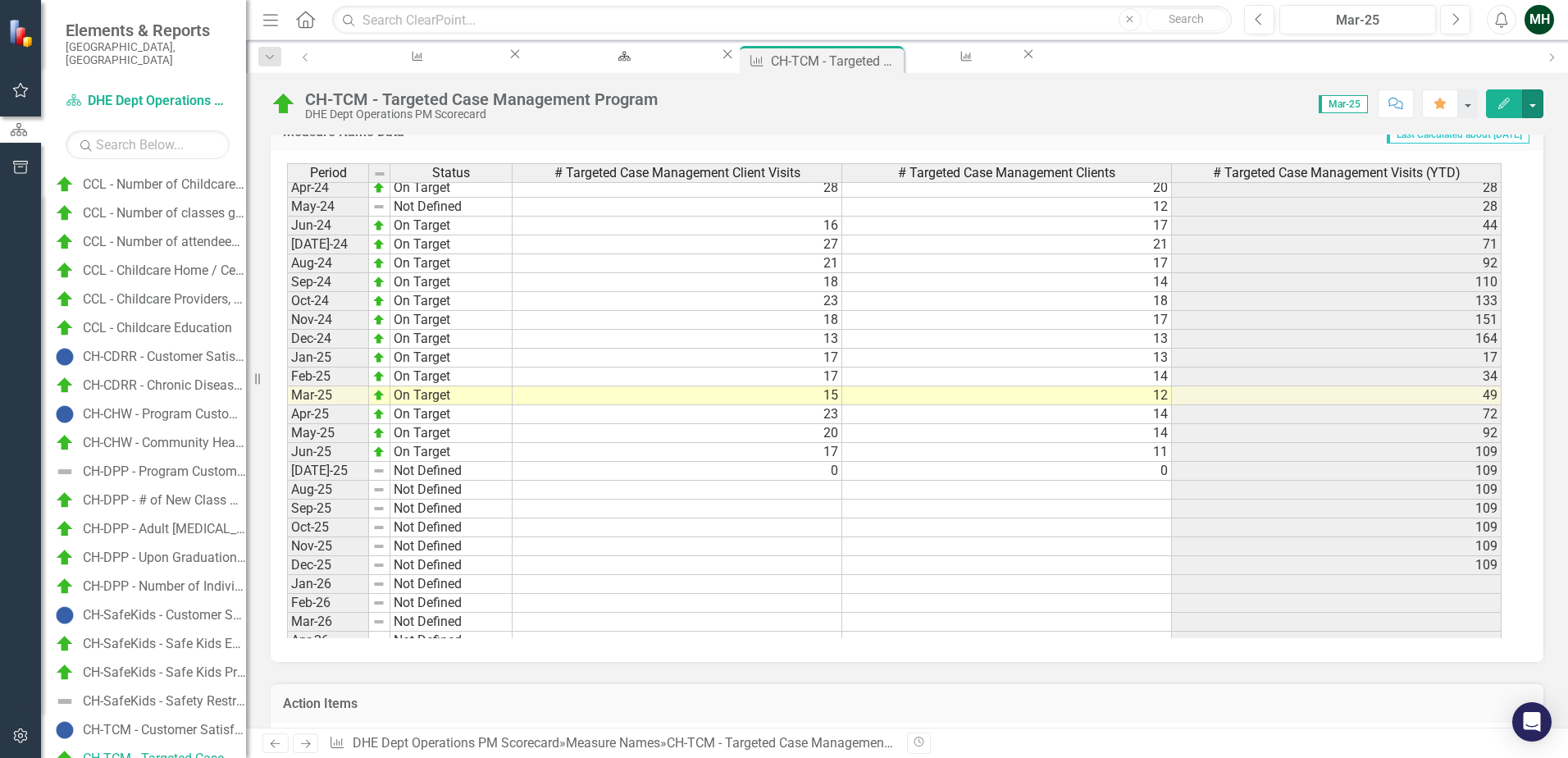
click at [1529, 107] on button "button" at bounding box center [1534, 103] width 22 height 29
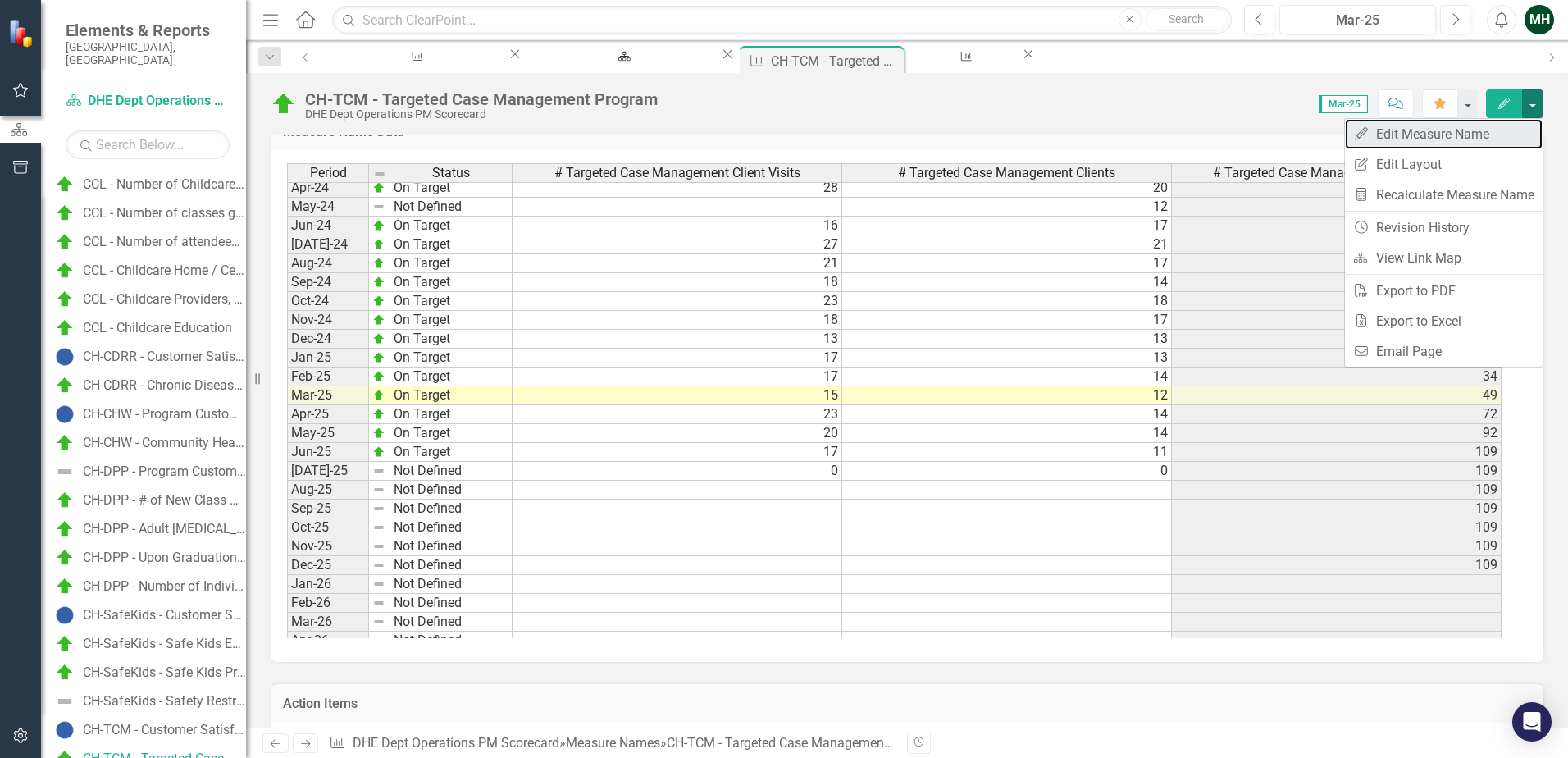
click at [1442, 127] on link "Edit Edit Measure Name" at bounding box center [1444, 134] width 198 height 31
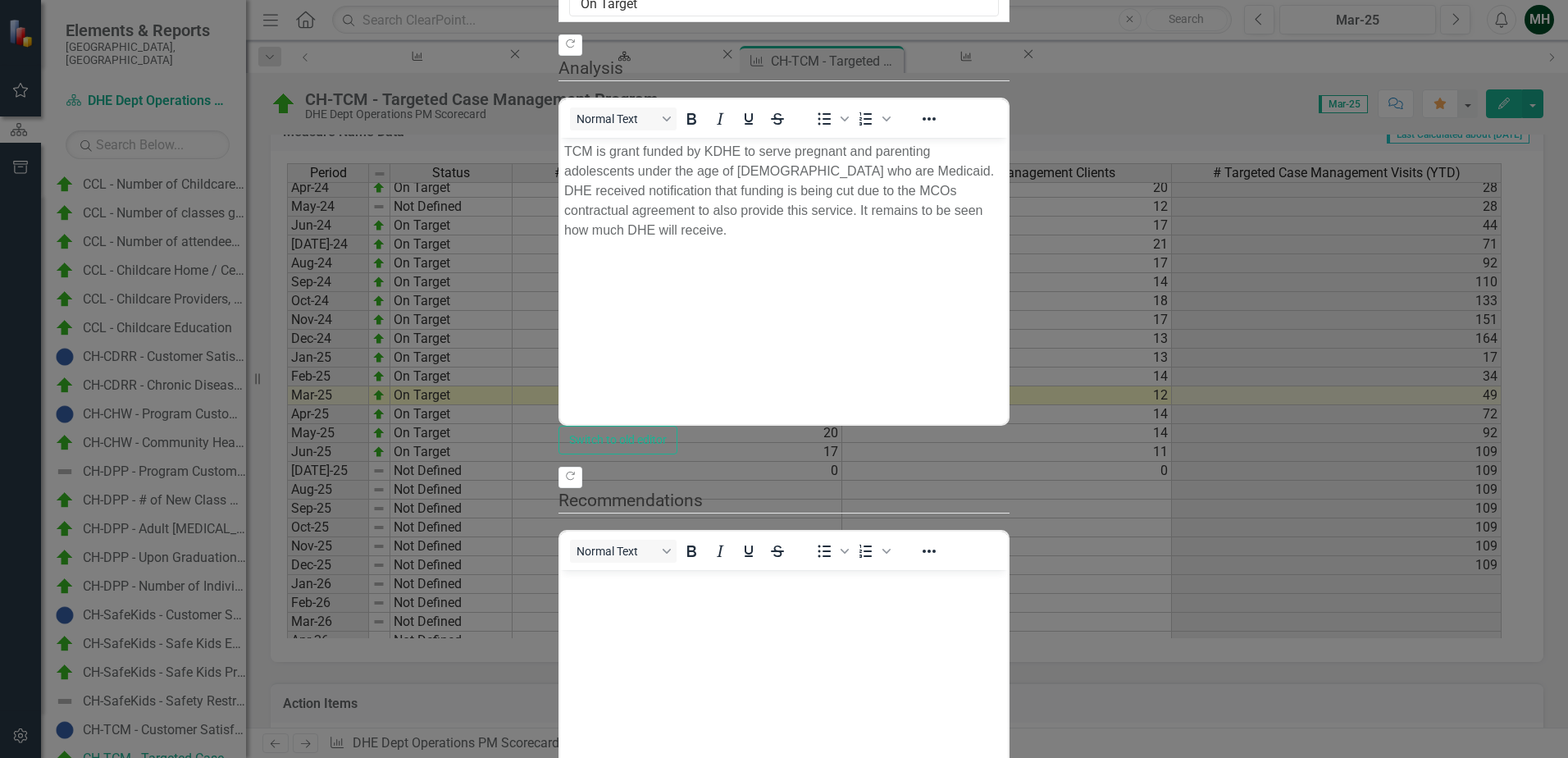
scroll to position [0, 0]
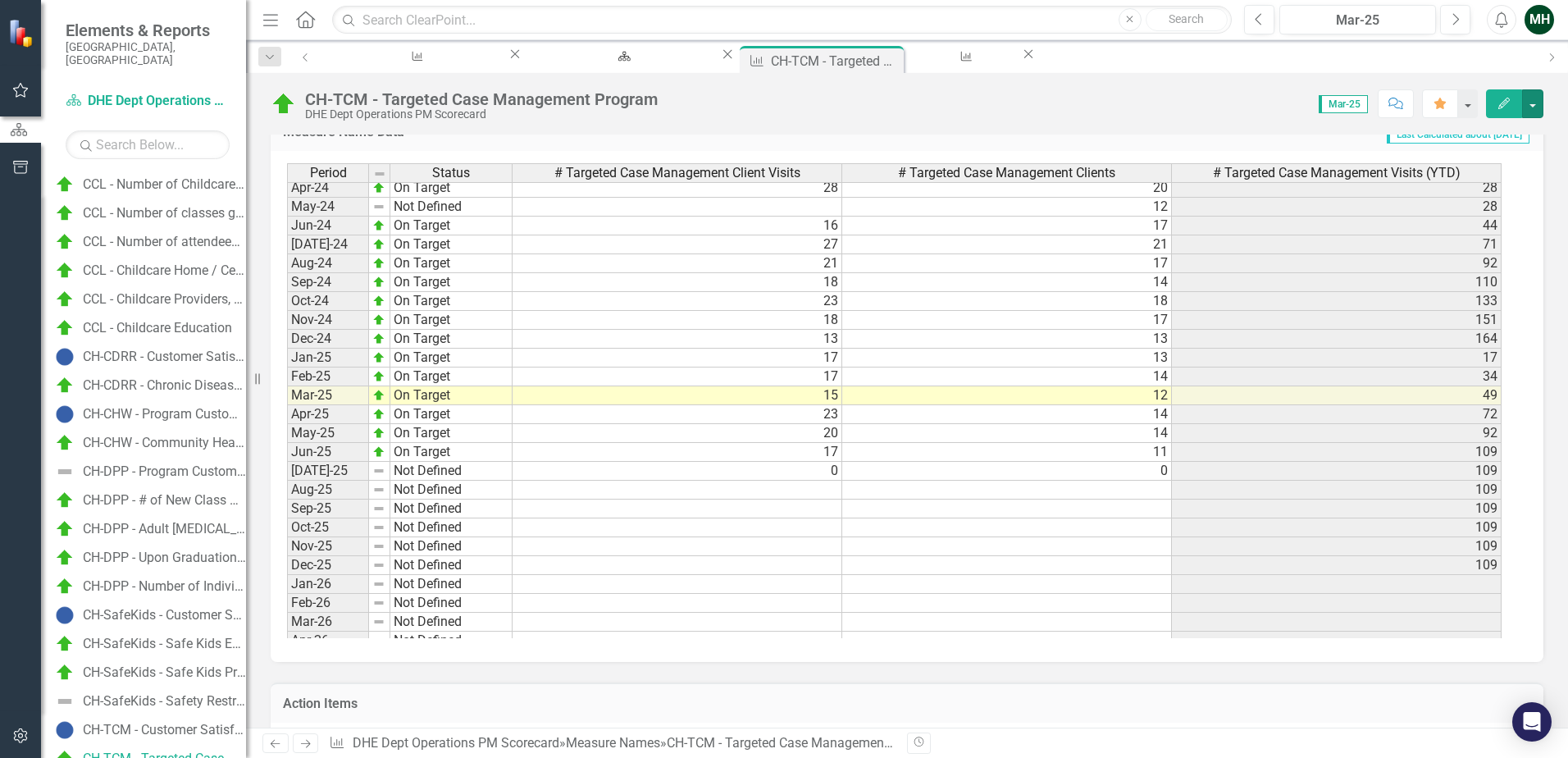
click at [1525, 96] on button "button" at bounding box center [1534, 103] width 22 height 29
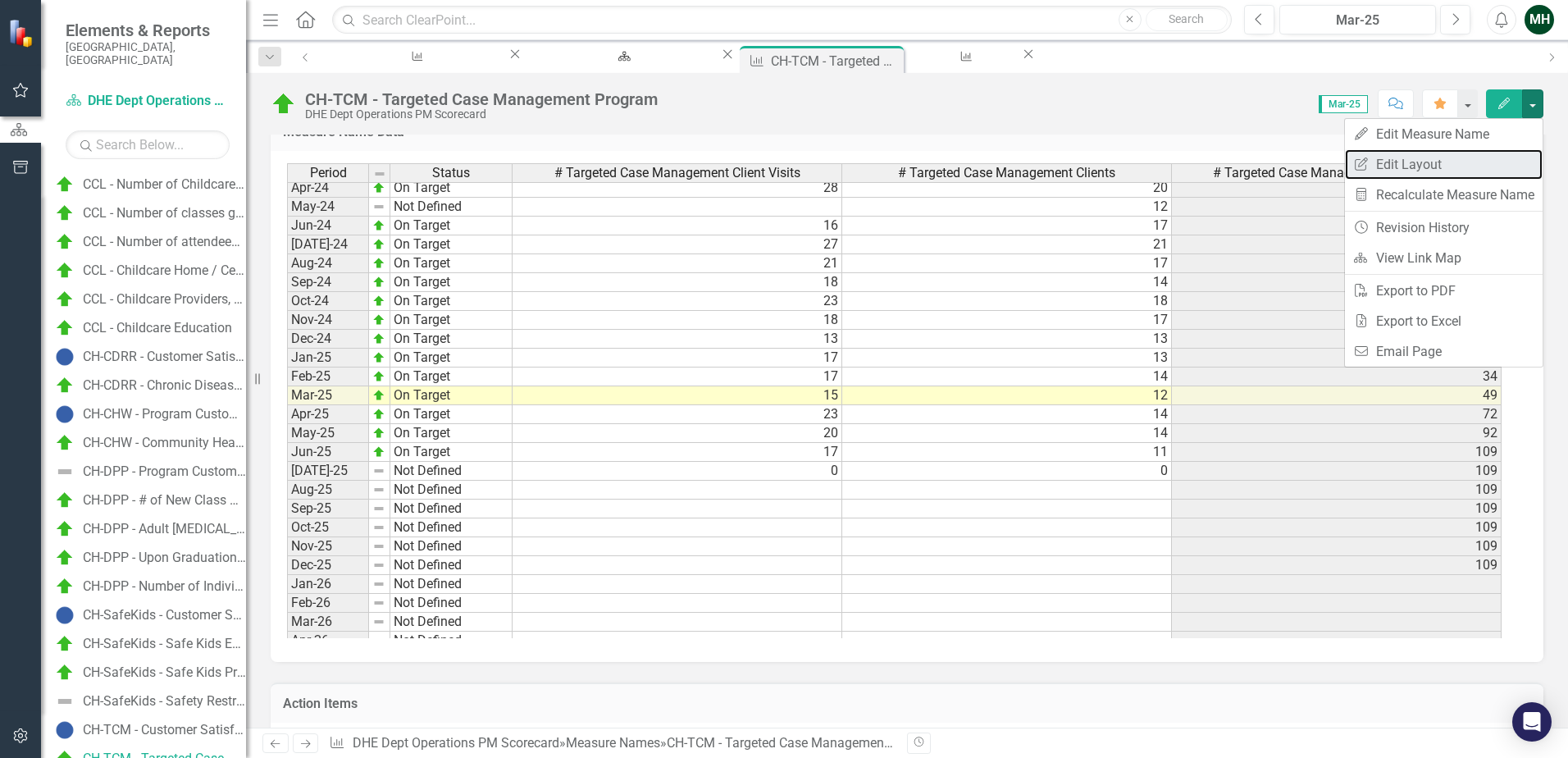
click at [1415, 163] on link "Edit Report Edit Layout" at bounding box center [1444, 164] width 198 height 31
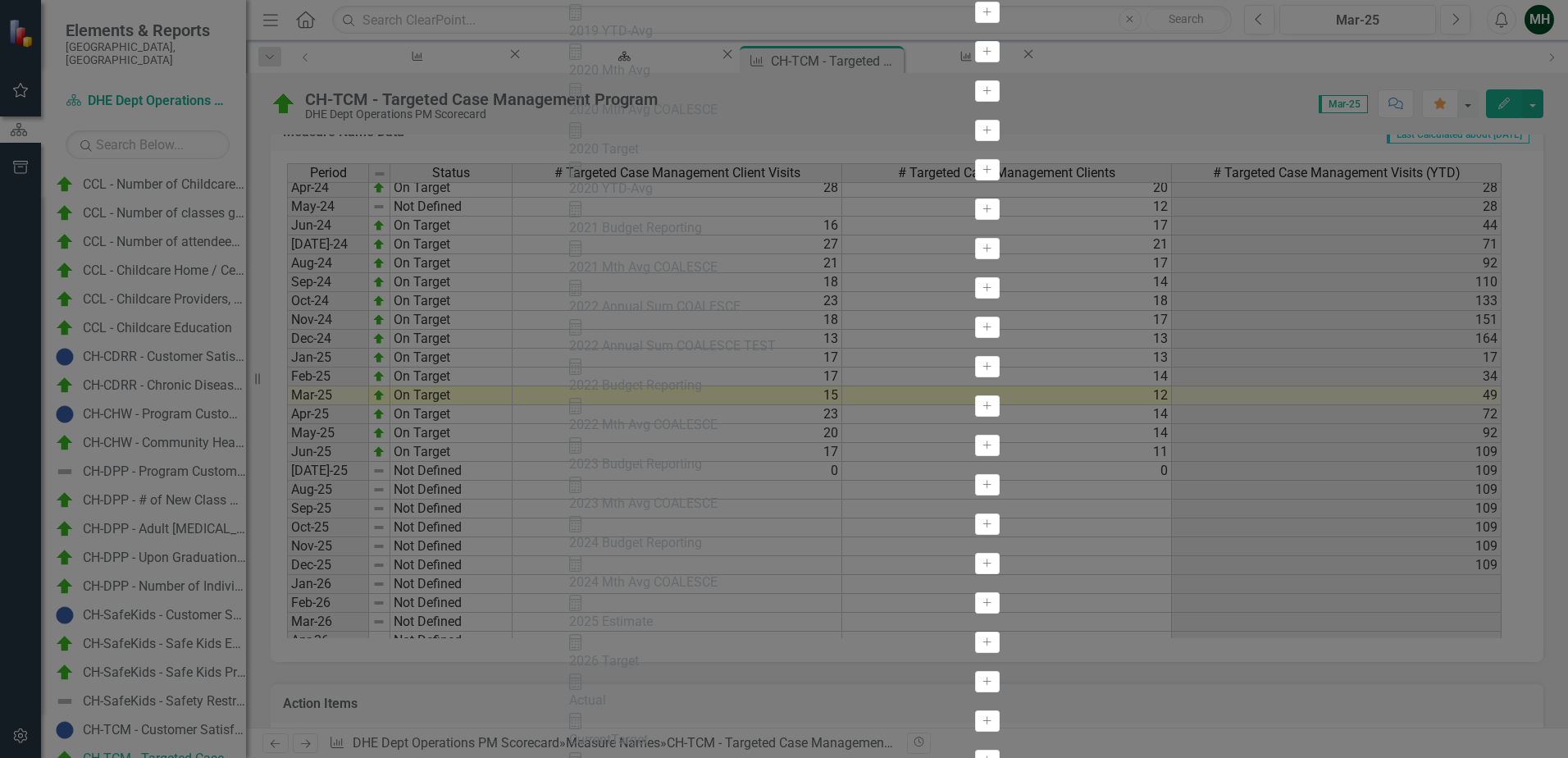
drag, startPoint x: 291, startPoint y: 204, endPoint x: 465, endPoint y: 284, distance: 191.5
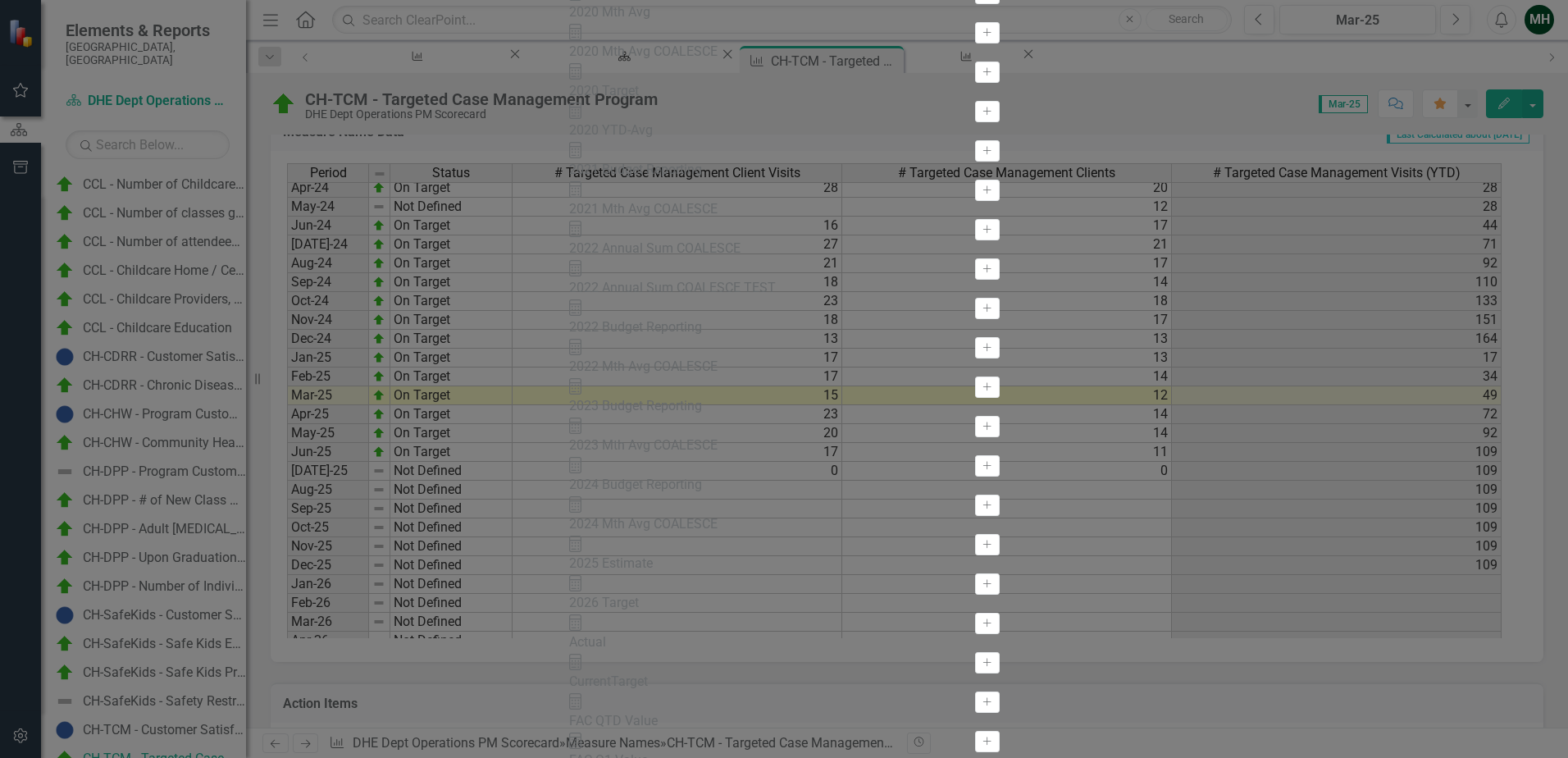
scroll to position [1673, 0]
drag, startPoint x: 564, startPoint y: 465, endPoint x: 1171, endPoint y: 477, distance: 607.1
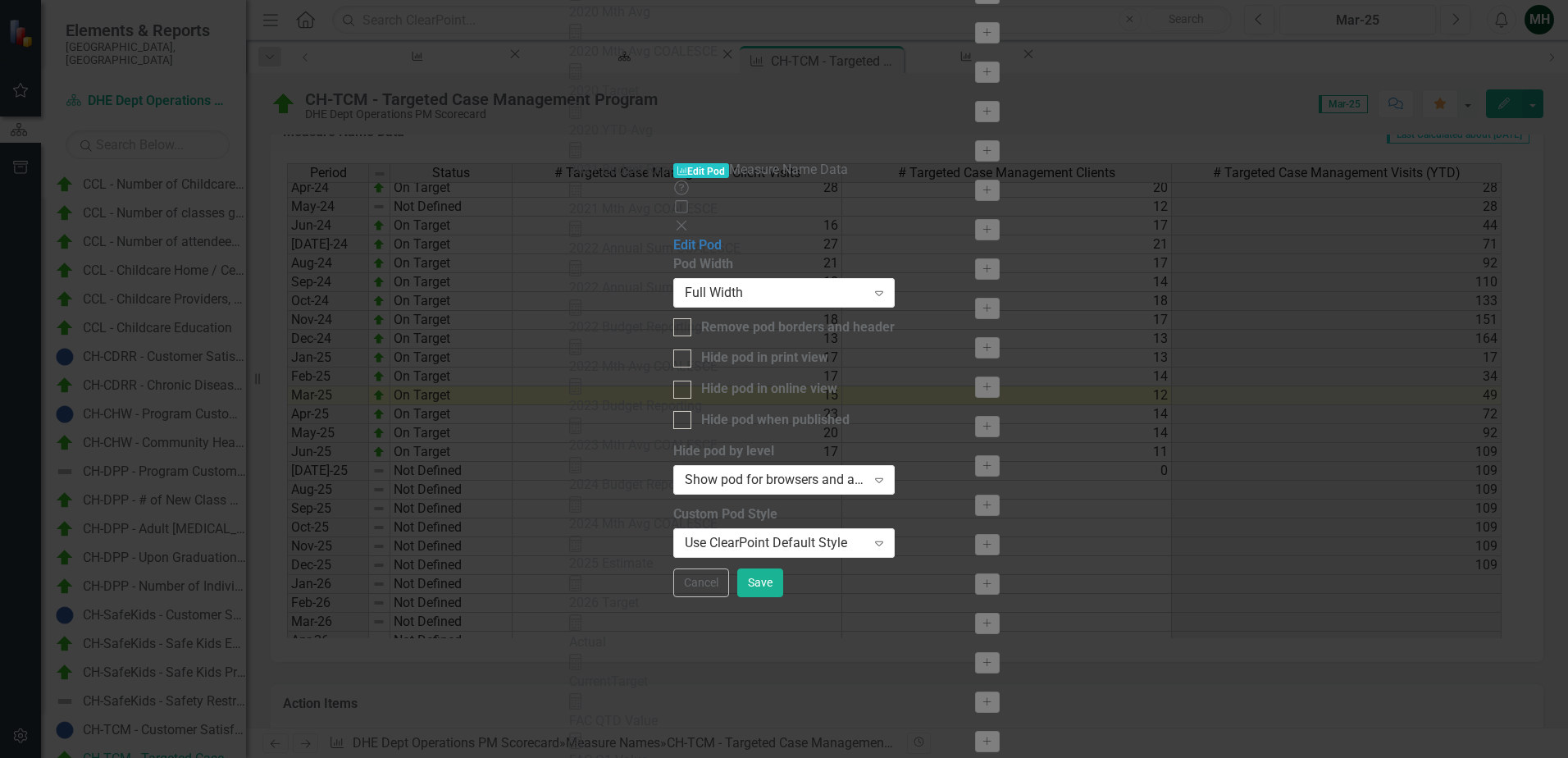
click at [690, 219] on icon "Close" at bounding box center [681, 224] width 17 height 13
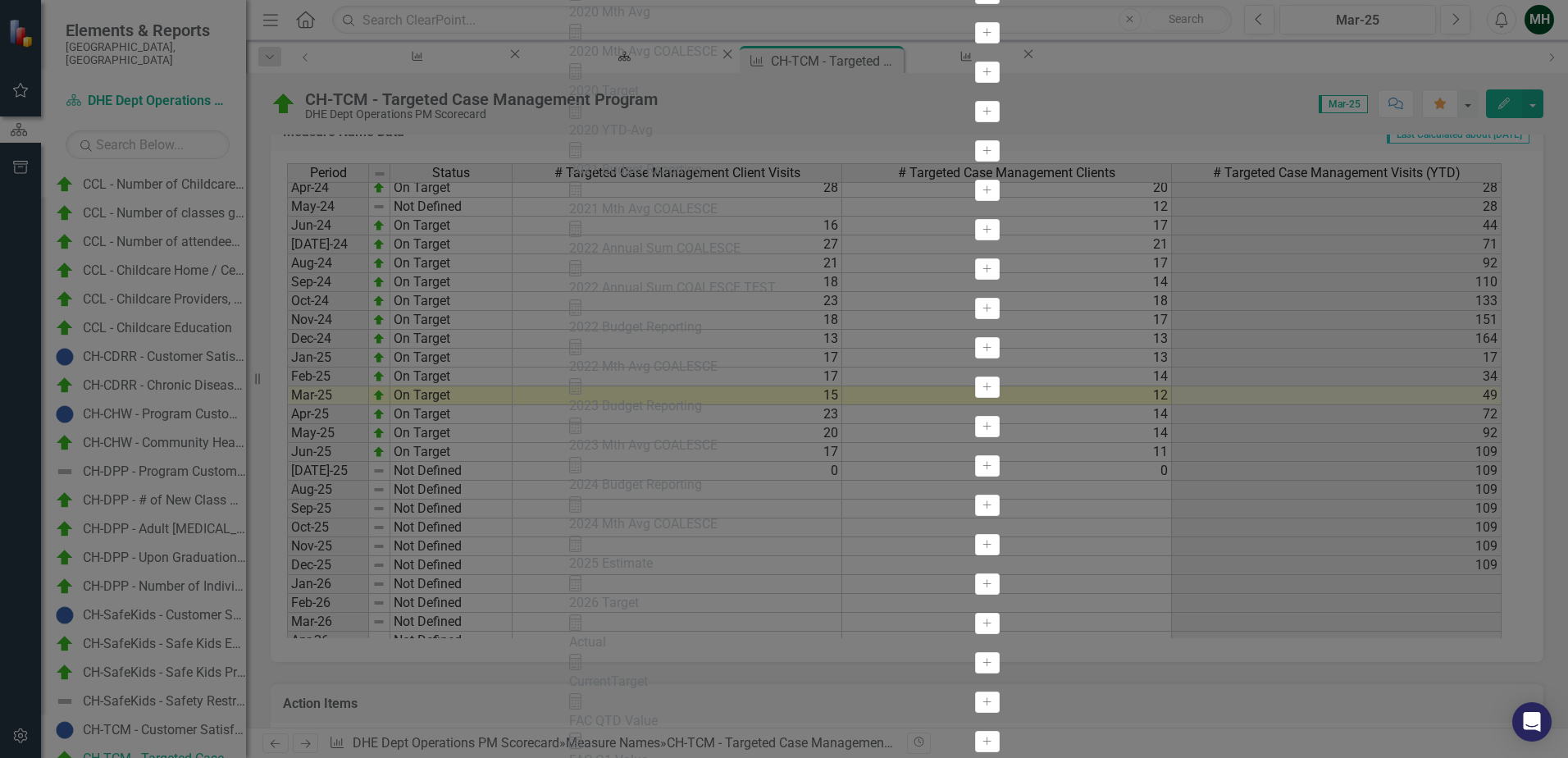
scroll to position [0, 0]
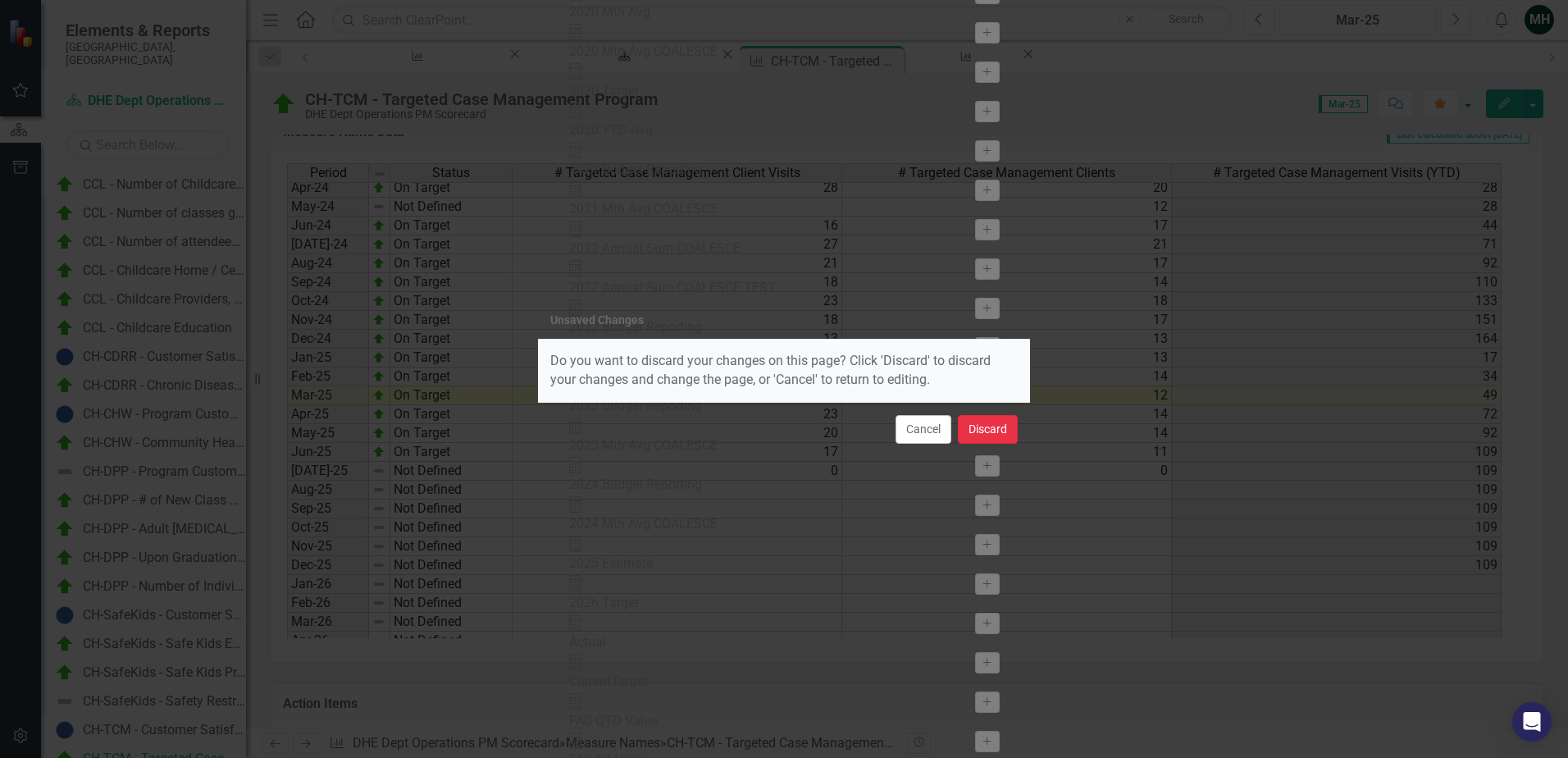
click at [994, 436] on button "Discard" at bounding box center [987, 429] width 60 height 29
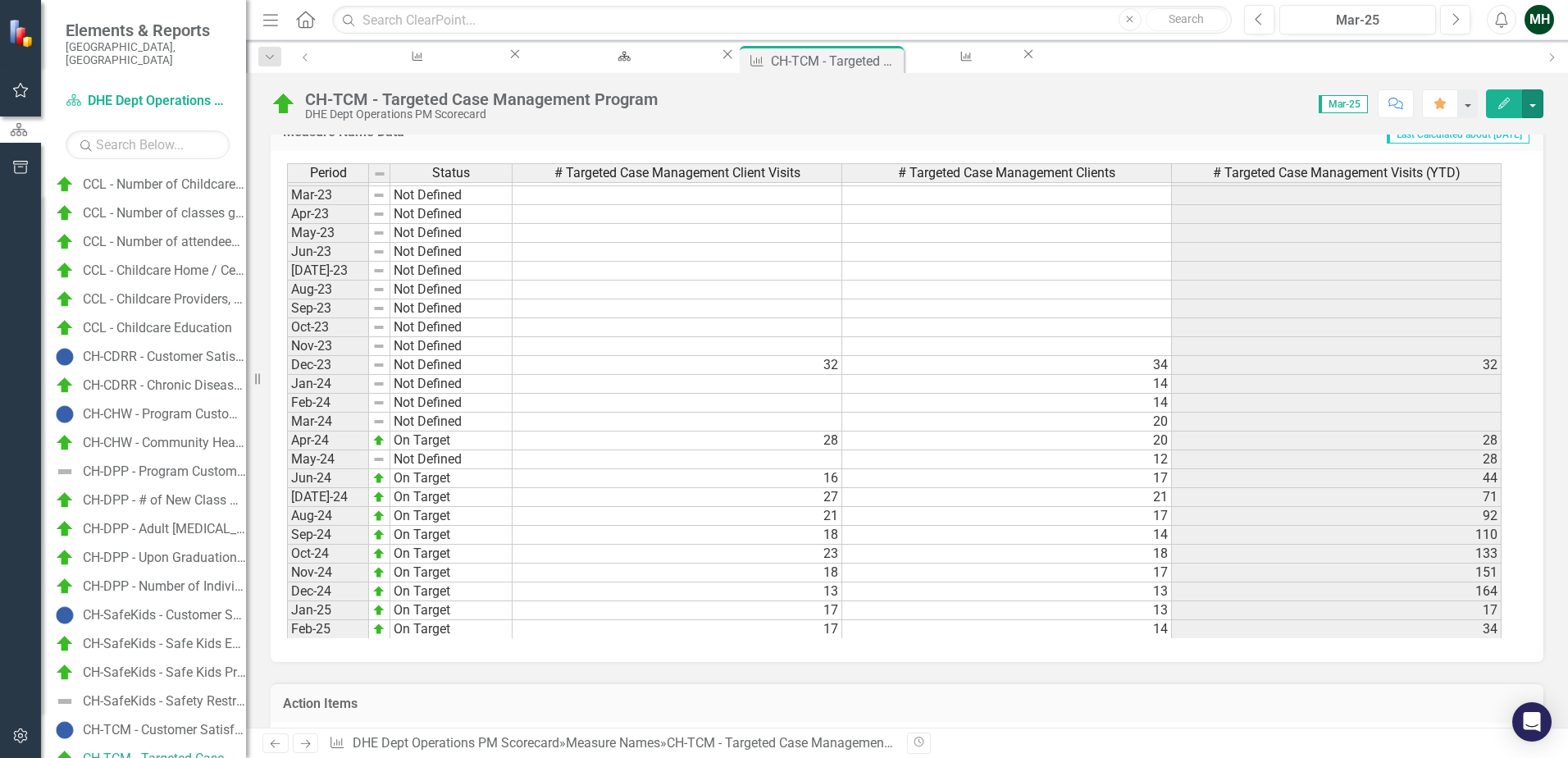
scroll to position [2009, 0]
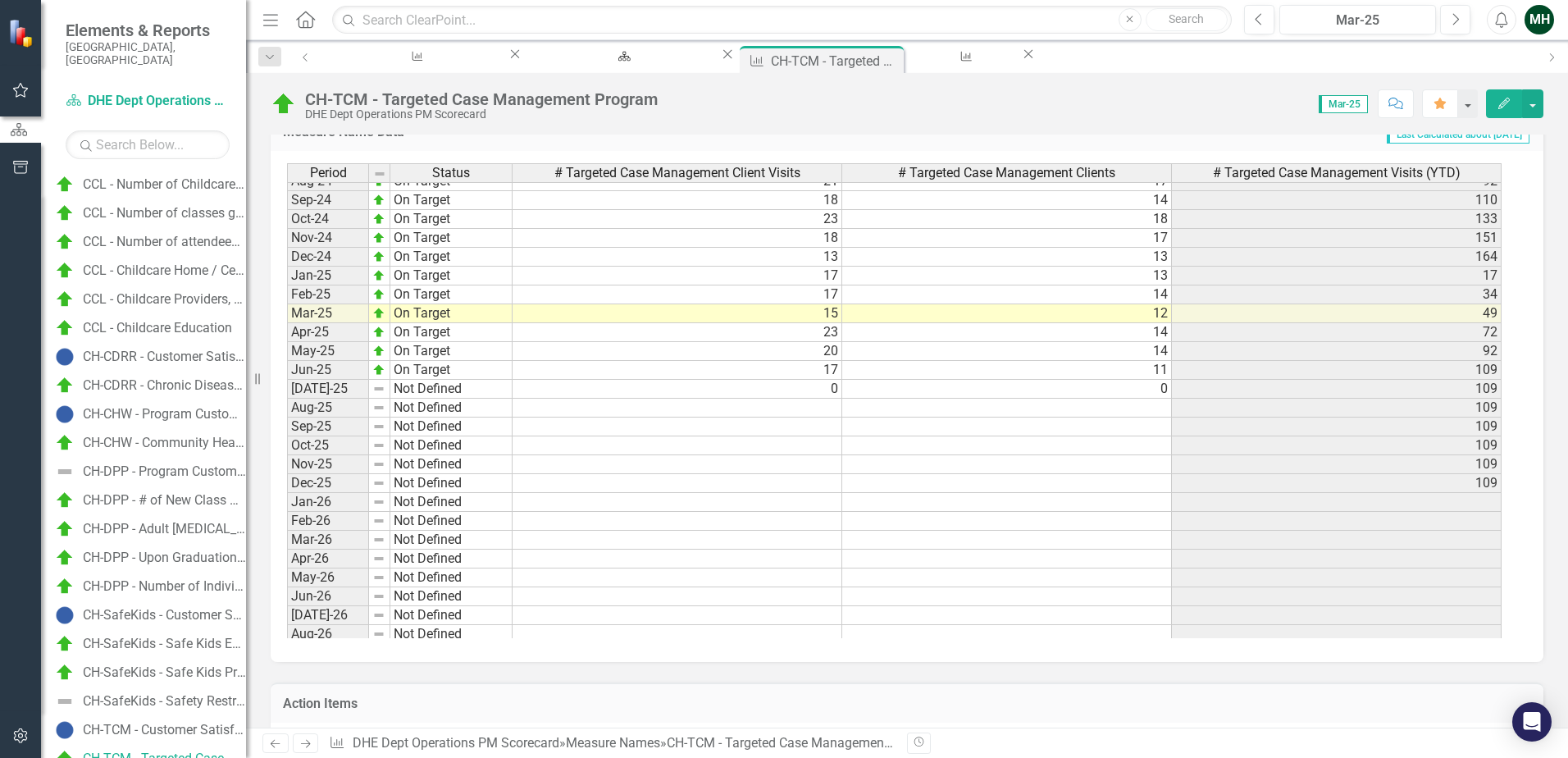
click at [809, 411] on tbody "Jun-23 Not Defined [DATE]-23 Not Defined Aug-23 Not Defined Sep-23 Not Defined …" at bounding box center [895, 313] width 1215 height 812
type textarea "1"
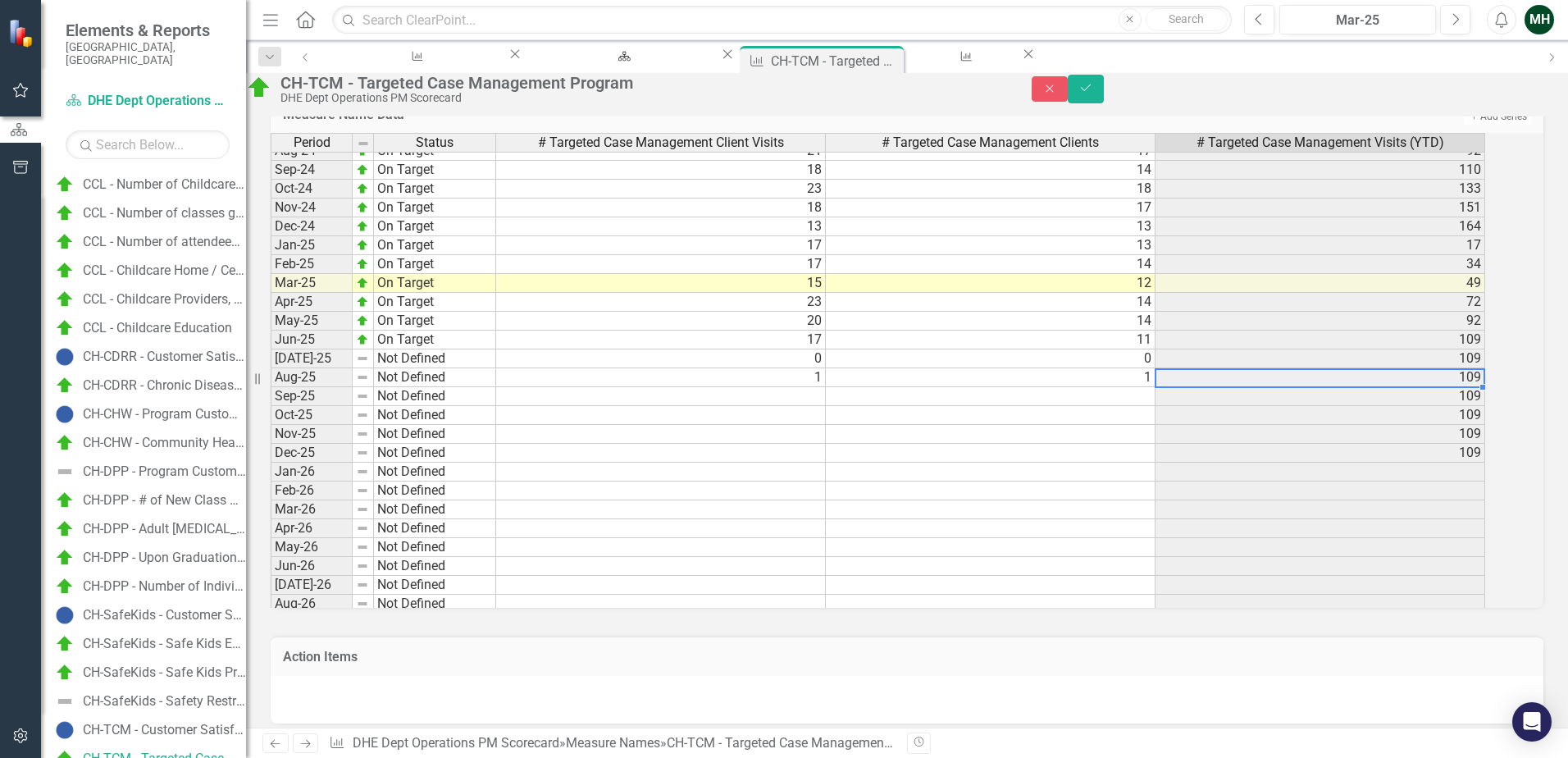
type textarea "1"
click at [1094, 94] on icon "Save" at bounding box center [1086, 88] width 15 height 12
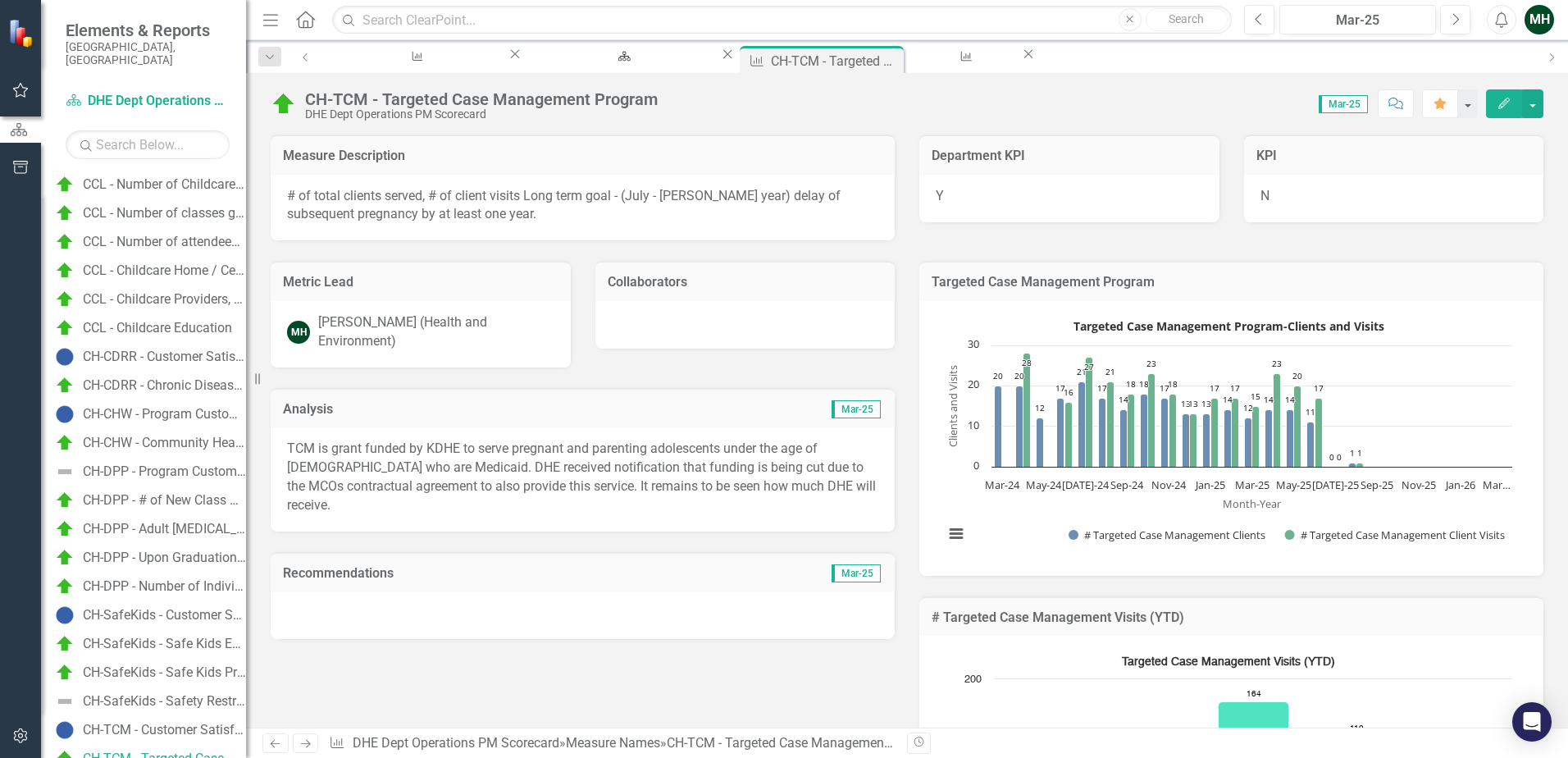
click at [391, 592] on div at bounding box center [583, 615] width 624 height 47
click at [394, 592] on div at bounding box center [583, 615] width 624 height 47
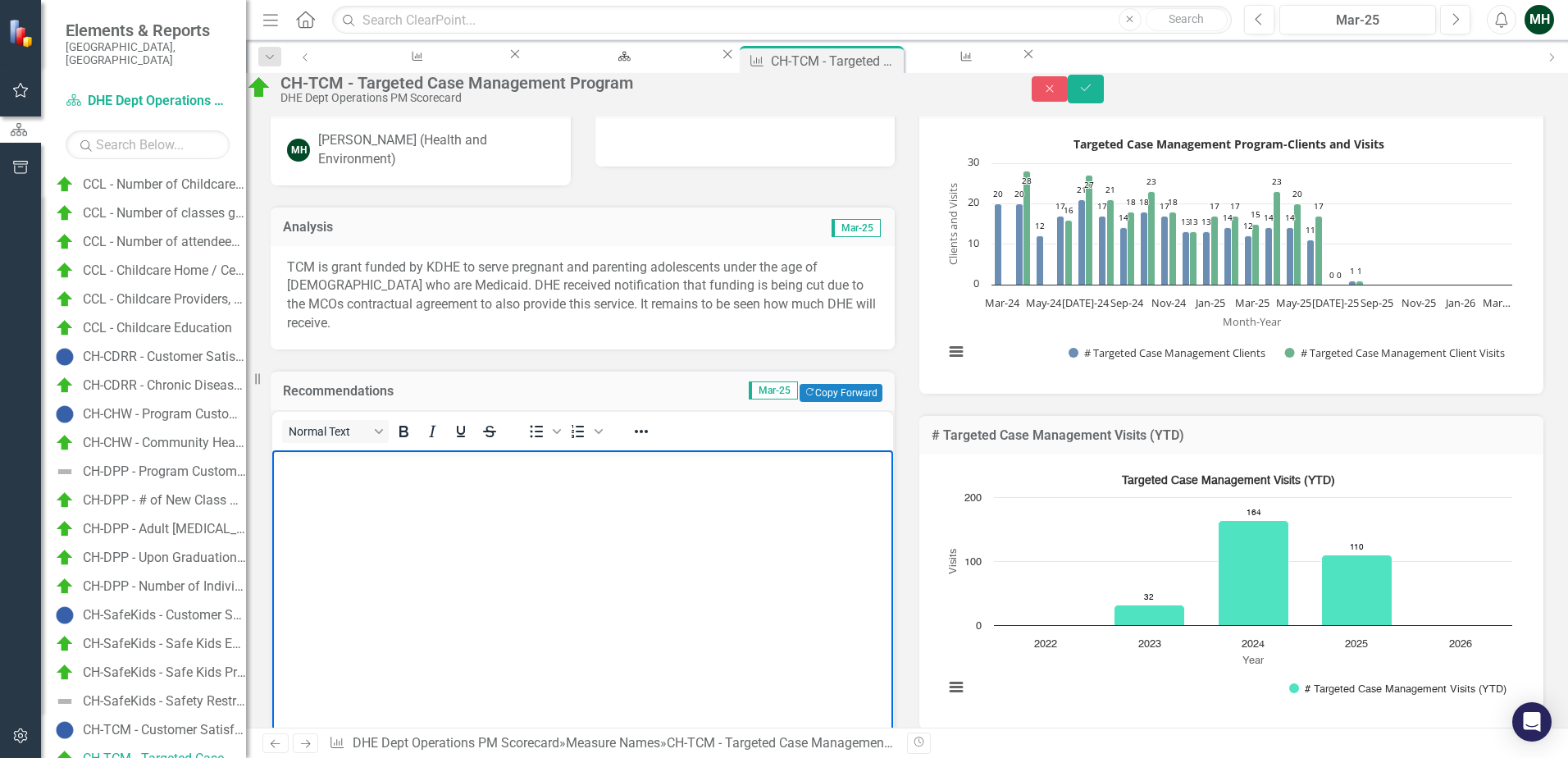
click at [333, 522] on body "Rich Text Area. Press ALT-0 for help." at bounding box center [583, 573] width 621 height 246
